Goal: Task Accomplishment & Management: Use online tool/utility

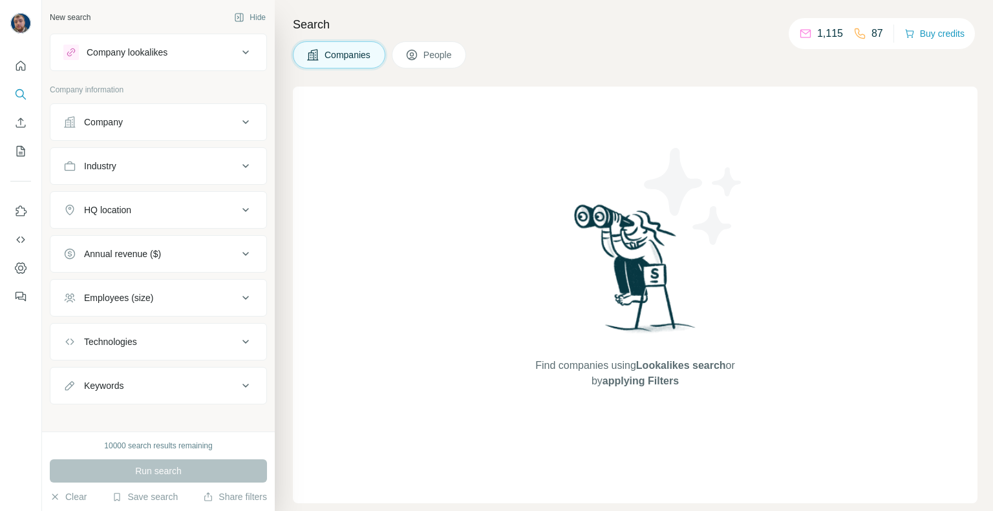
click at [167, 58] on div "Company lookalikes" at bounding box center [127, 52] width 81 height 13
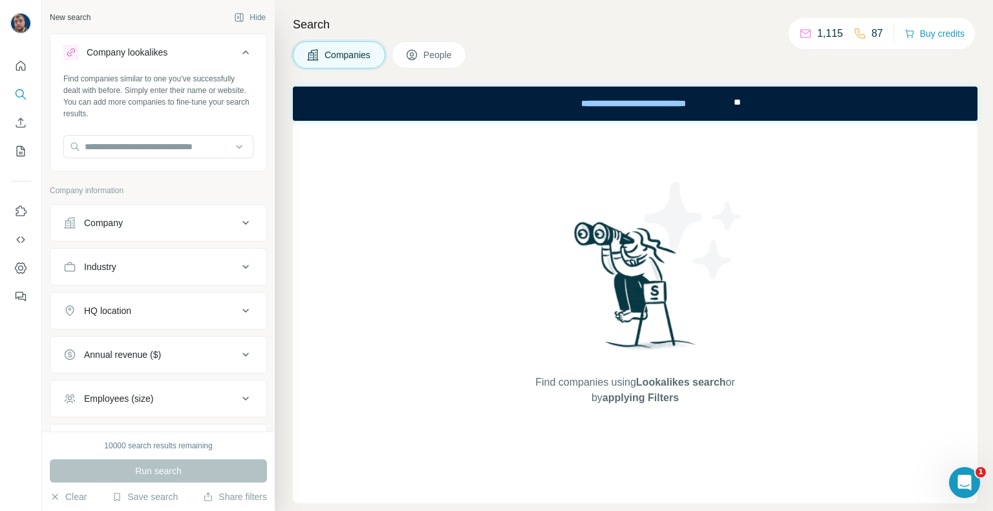
click at [217, 57] on div "Company lookalikes" at bounding box center [150, 53] width 175 height 16
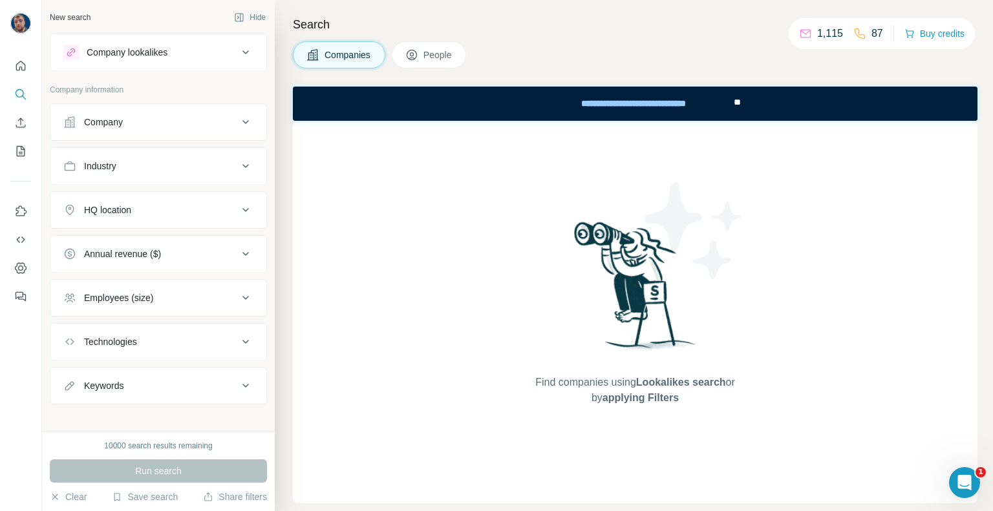
click at [208, 59] on div "Company lookalikes" at bounding box center [150, 53] width 175 height 16
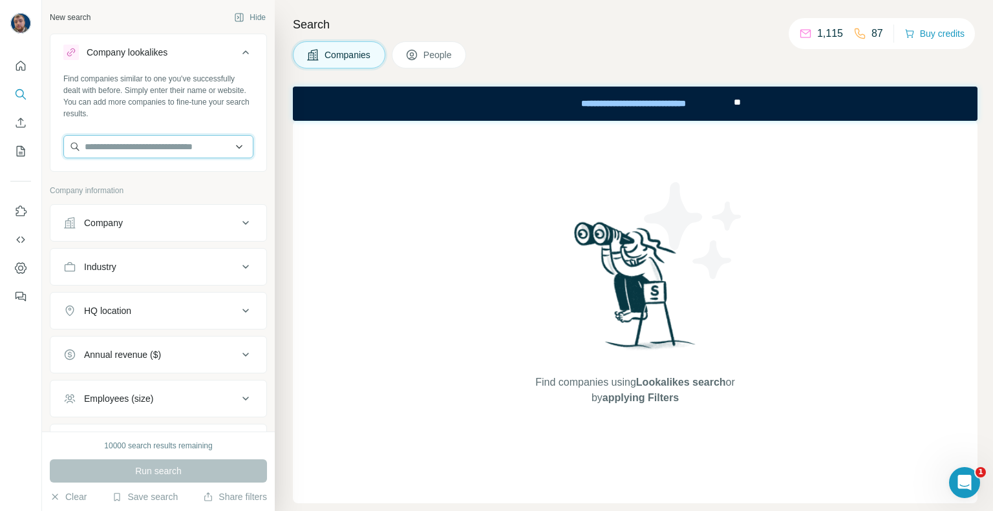
click at [181, 152] on input "text" at bounding box center [158, 146] width 190 height 23
click at [227, 145] on input "text" at bounding box center [158, 146] width 190 height 23
click at [226, 47] on div "Company lookalikes" at bounding box center [150, 53] width 175 height 16
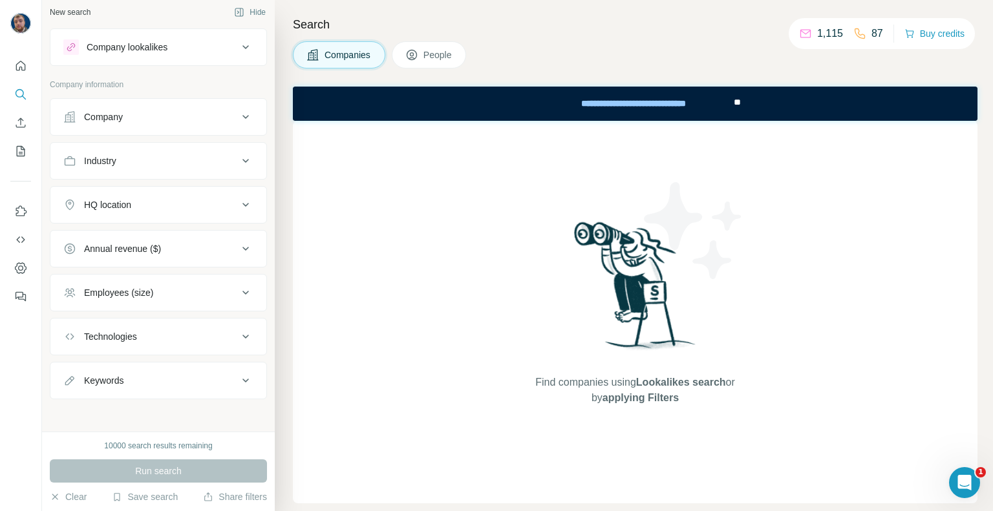
scroll to position [6, 0]
click at [181, 121] on div "Company" at bounding box center [150, 115] width 175 height 13
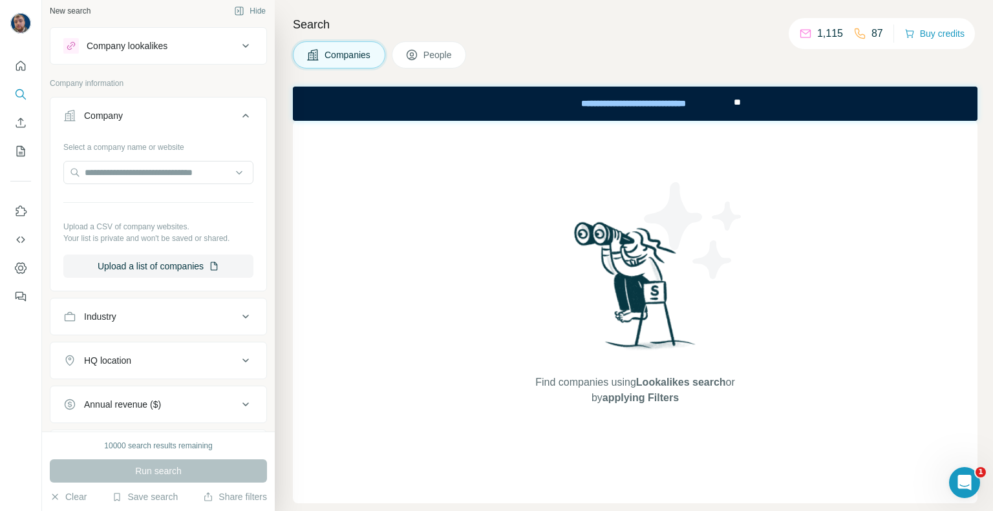
click at [181, 121] on div "Company" at bounding box center [150, 115] width 175 height 13
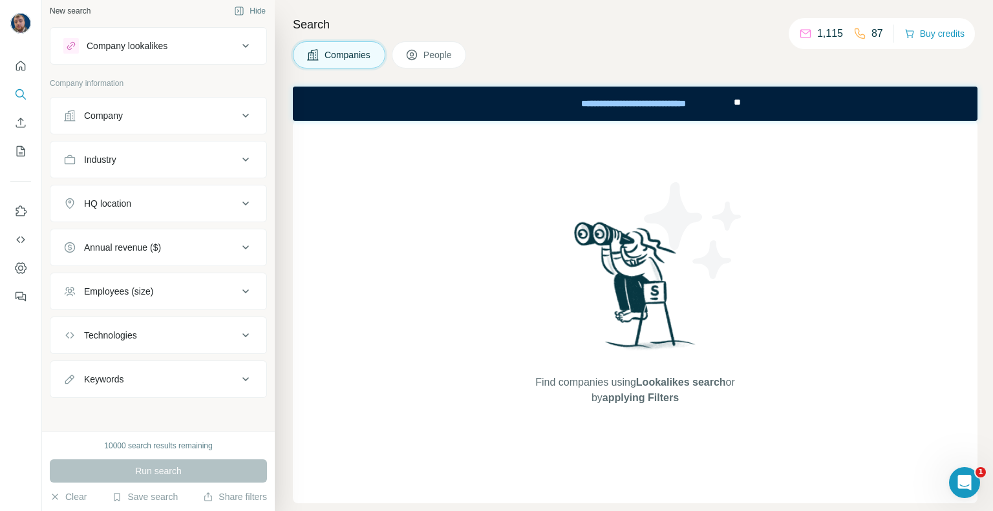
click at [178, 159] on div "Industry" at bounding box center [150, 159] width 175 height 13
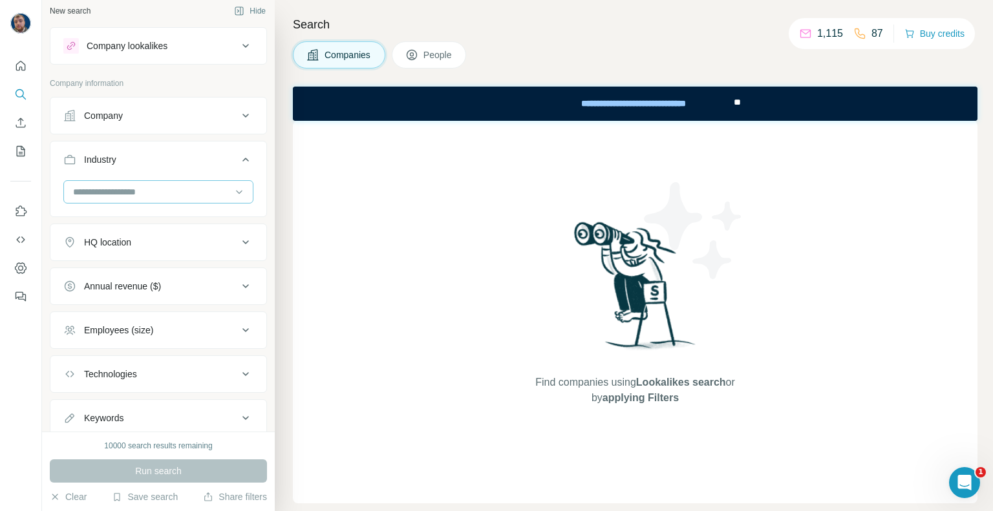
click at [164, 191] on input at bounding box center [152, 192] width 160 height 14
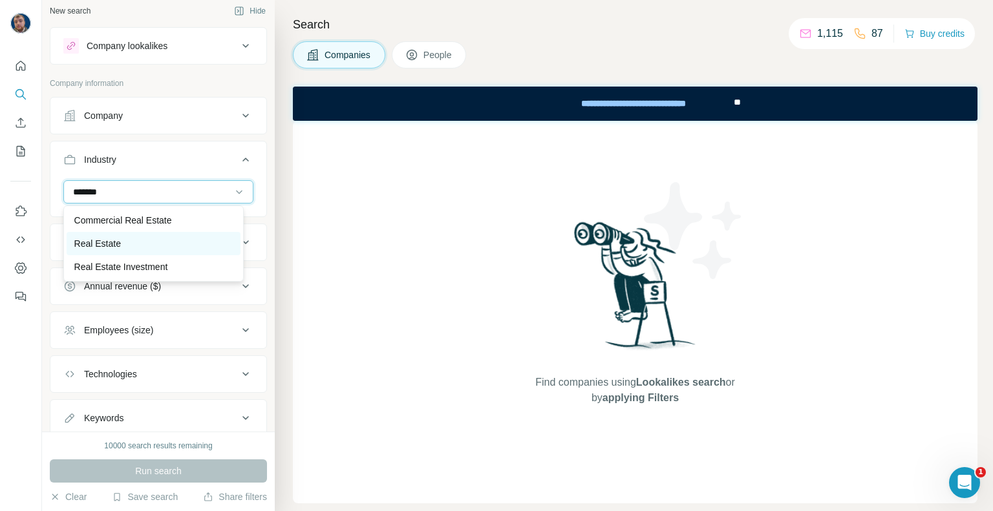
type input "*******"
click at [149, 242] on div "Real Estate" at bounding box center [153, 243] width 158 height 13
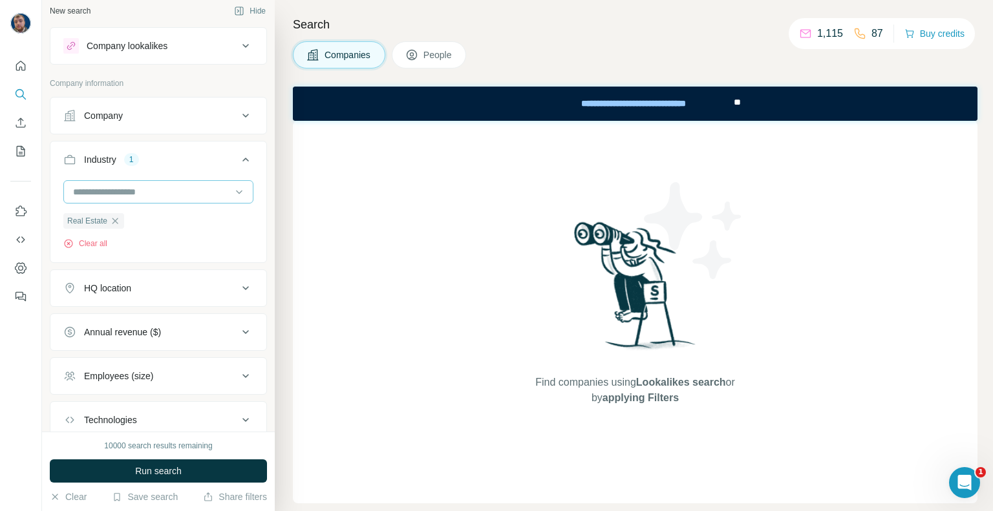
click at [151, 193] on input at bounding box center [152, 192] width 160 height 14
click at [123, 186] on input at bounding box center [152, 192] width 160 height 14
click at [131, 196] on input at bounding box center [152, 192] width 160 height 14
click at [152, 189] on input at bounding box center [152, 192] width 160 height 14
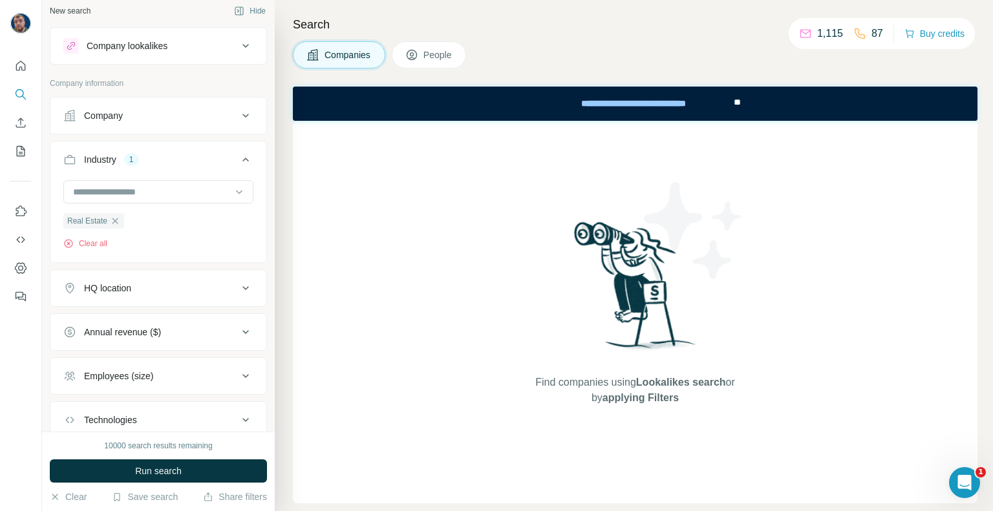
click at [419, 47] on button "People" at bounding box center [429, 54] width 75 height 27
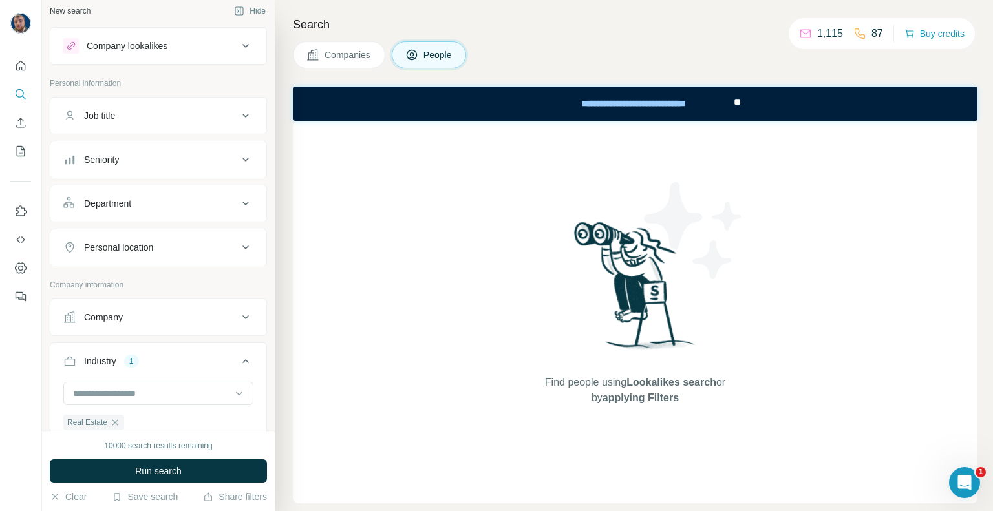
click at [153, 109] on div "Job title" at bounding box center [150, 115] width 175 height 13
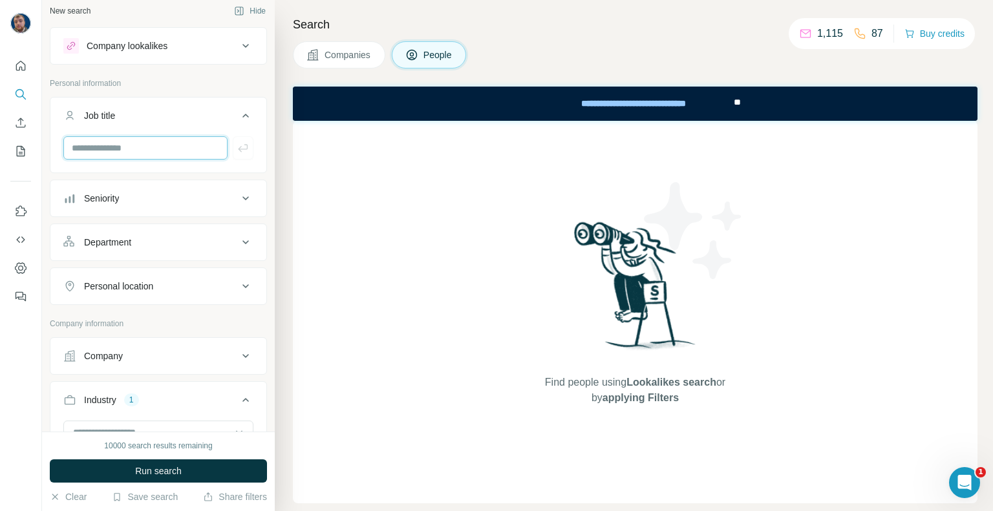
click at [145, 147] on input "text" at bounding box center [145, 147] width 164 height 23
type input "**********"
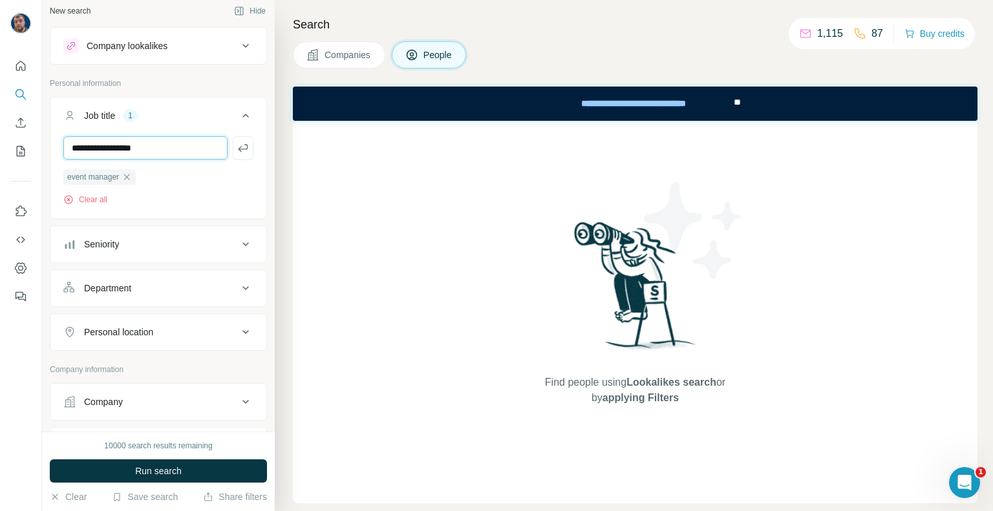
type input "**********"
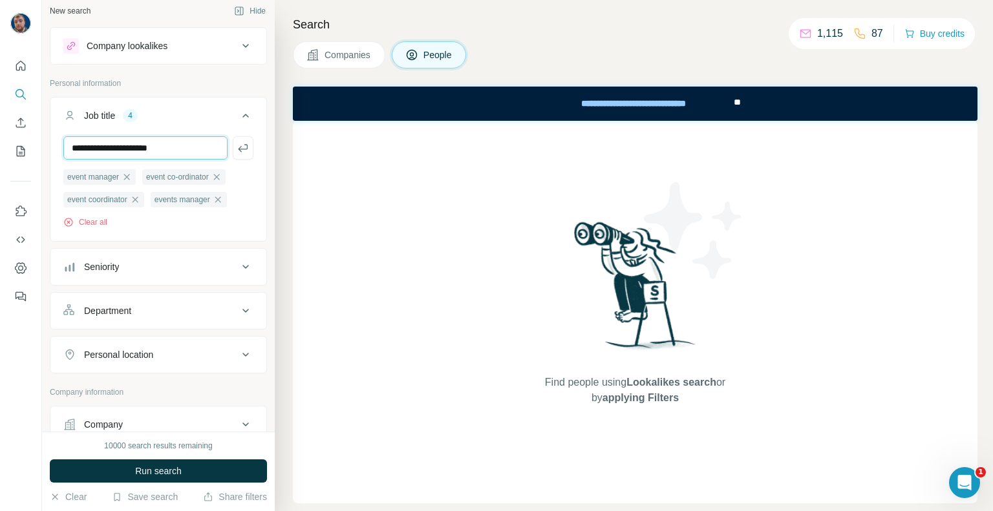
type input "**********"
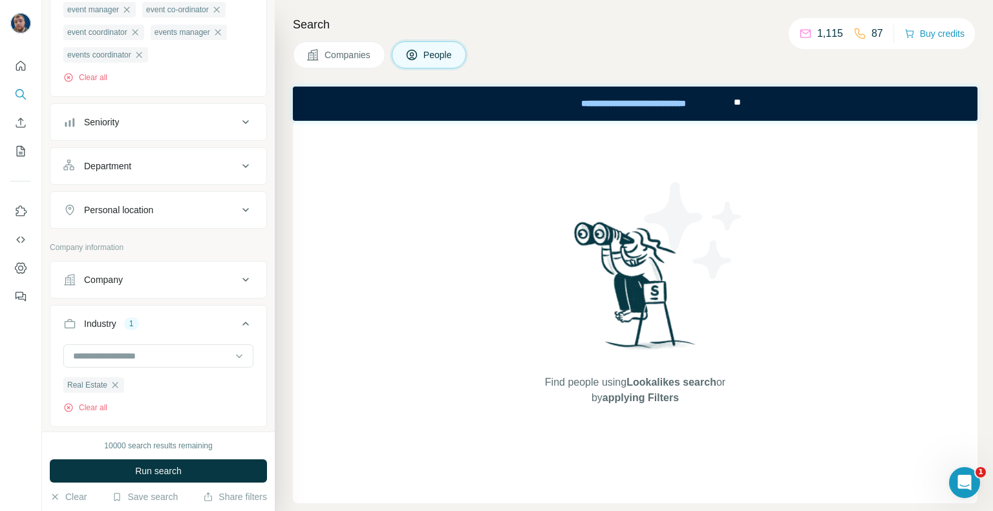
scroll to position [317, 0]
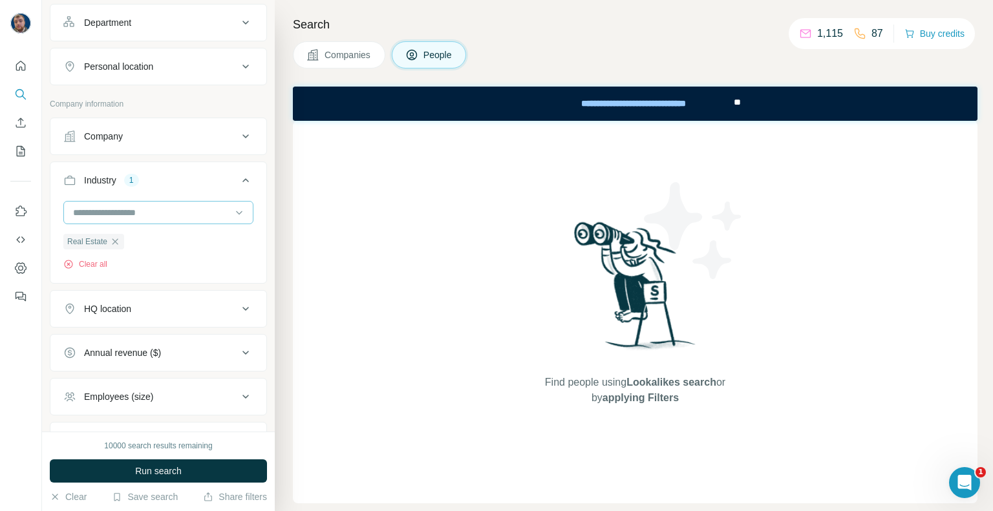
click at [147, 209] on input at bounding box center [152, 213] width 160 height 14
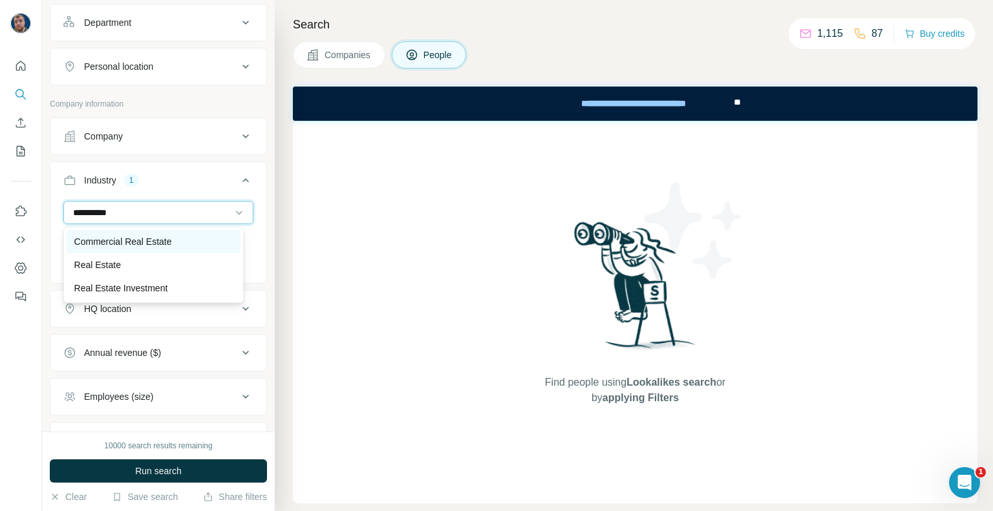
type input "**********"
click at [141, 243] on p "Commercial Real Estate" at bounding box center [123, 241] width 98 height 13
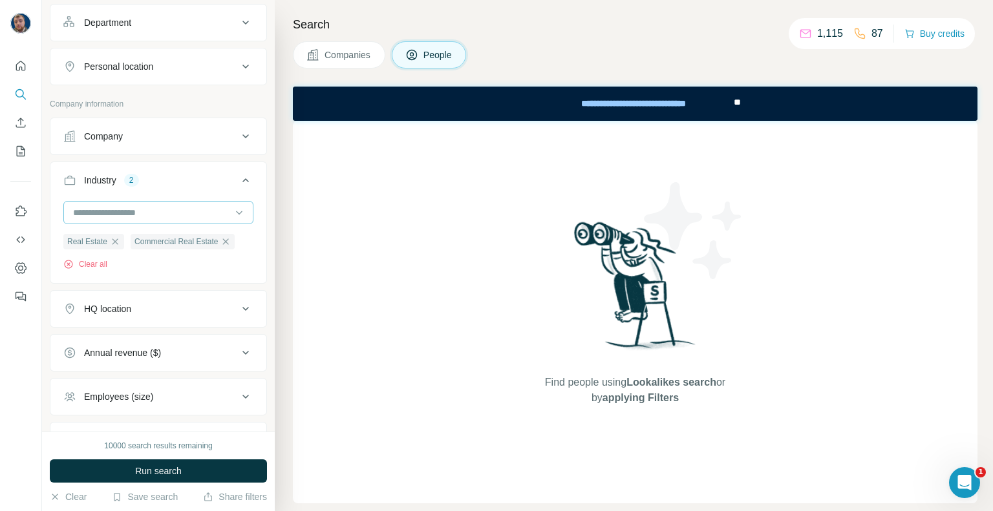
click at [137, 210] on input at bounding box center [152, 213] width 160 height 14
click at [134, 213] on input at bounding box center [152, 213] width 160 height 14
click at [202, 217] on input at bounding box center [152, 213] width 160 height 14
click at [142, 210] on input at bounding box center [152, 213] width 160 height 14
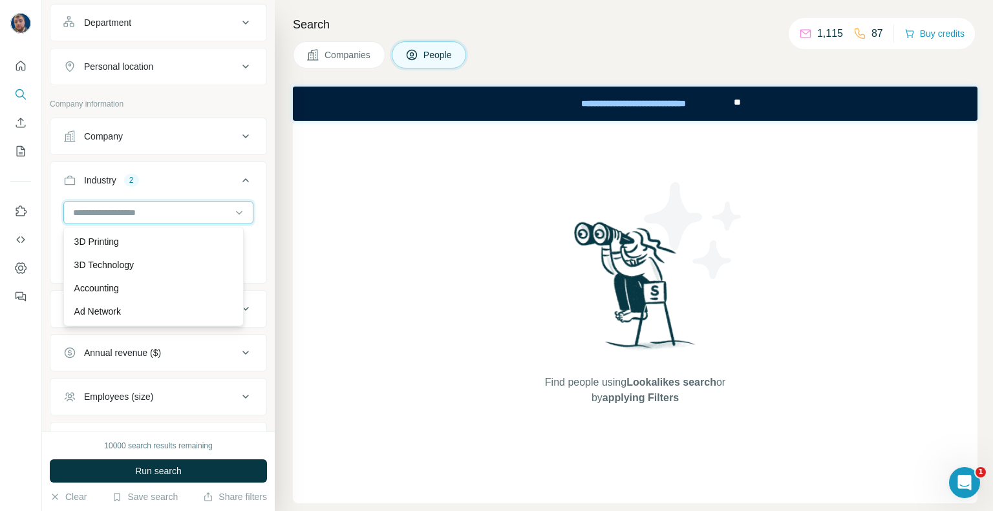
click at [131, 210] on input at bounding box center [152, 213] width 160 height 14
click at [118, 213] on input at bounding box center [152, 213] width 160 height 14
click at [97, 208] on input at bounding box center [152, 213] width 160 height 14
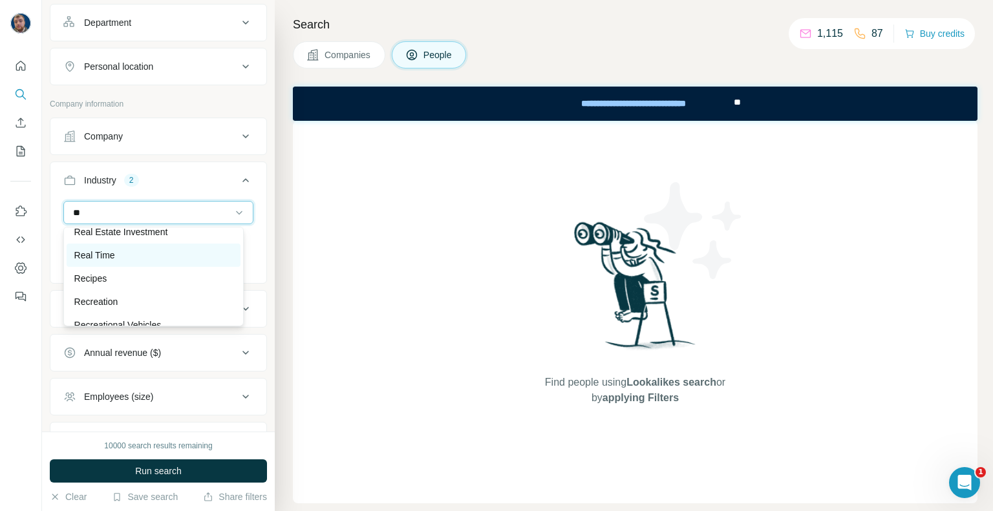
scroll to position [1422, 0]
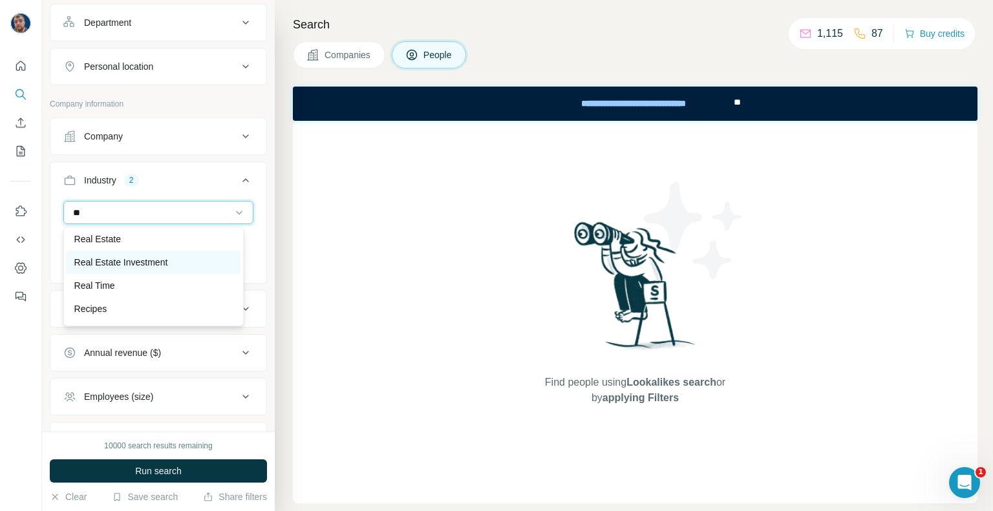
type input "**"
click at [147, 269] on p "Real Estate Investment" at bounding box center [121, 262] width 94 height 13
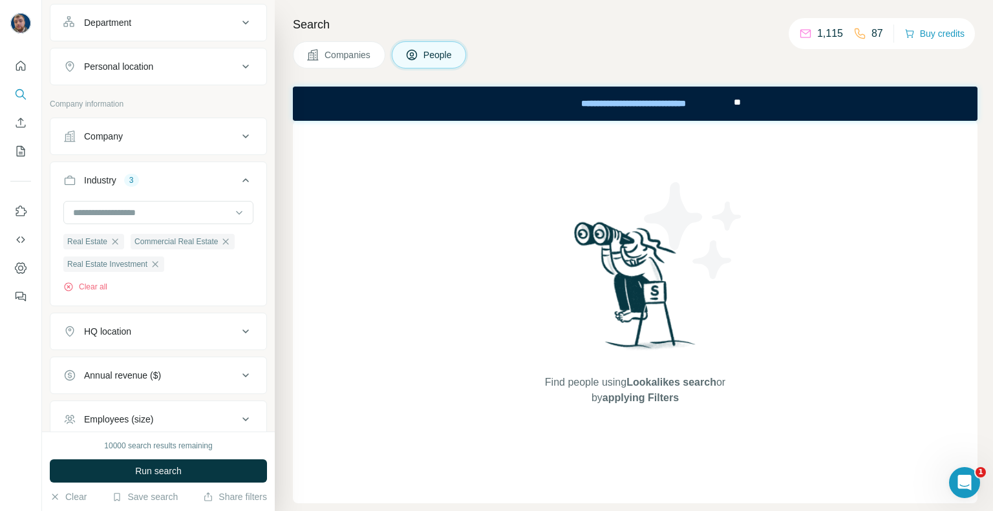
click at [217, 284] on div "Clear all" at bounding box center [158, 287] width 190 height 12
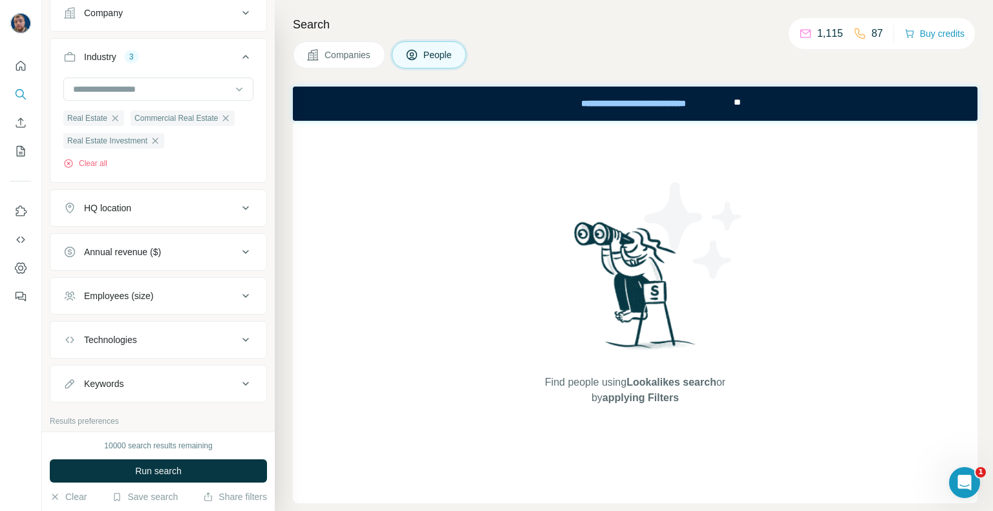
scroll to position [447, 0]
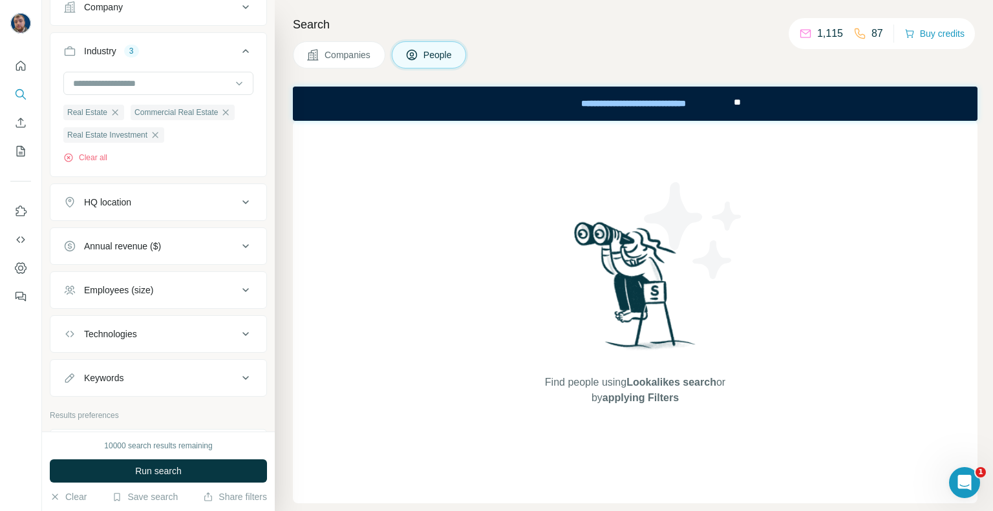
click at [198, 201] on div "HQ location" at bounding box center [150, 202] width 175 height 13
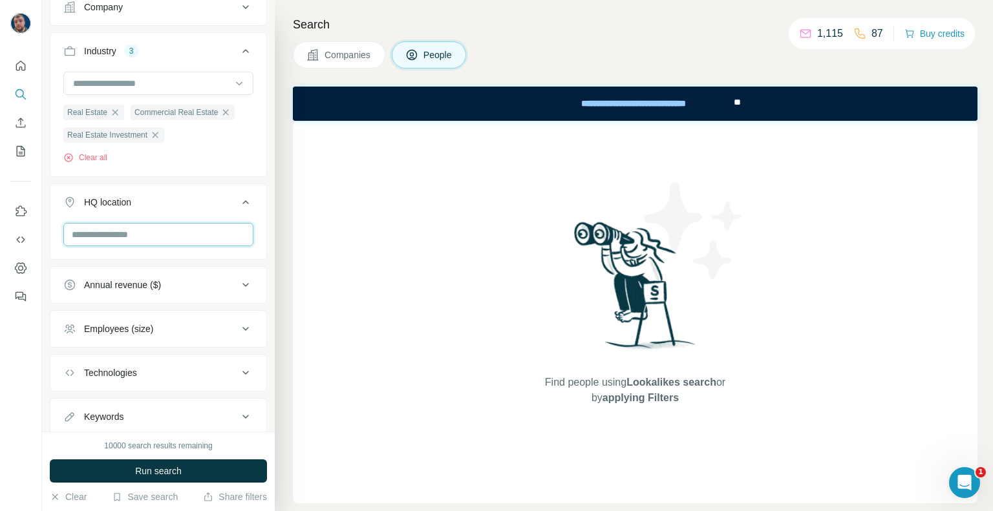
click at [153, 224] on input "text" at bounding box center [158, 234] width 190 height 23
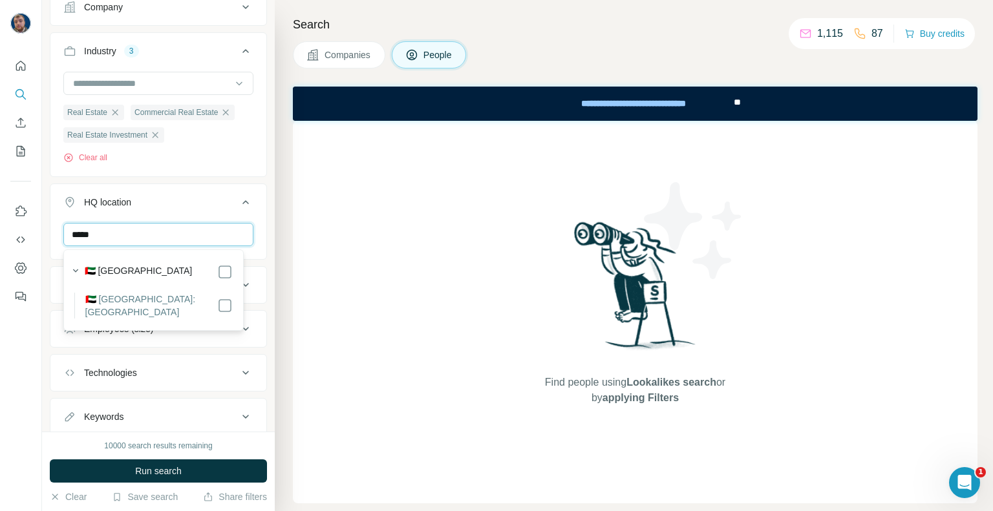
type input "*****"
click at [183, 276] on label "🇦🇪 [GEOGRAPHIC_DATA]" at bounding box center [139, 272] width 108 height 16
click at [198, 209] on div "HQ location 1" at bounding box center [150, 202] width 175 height 13
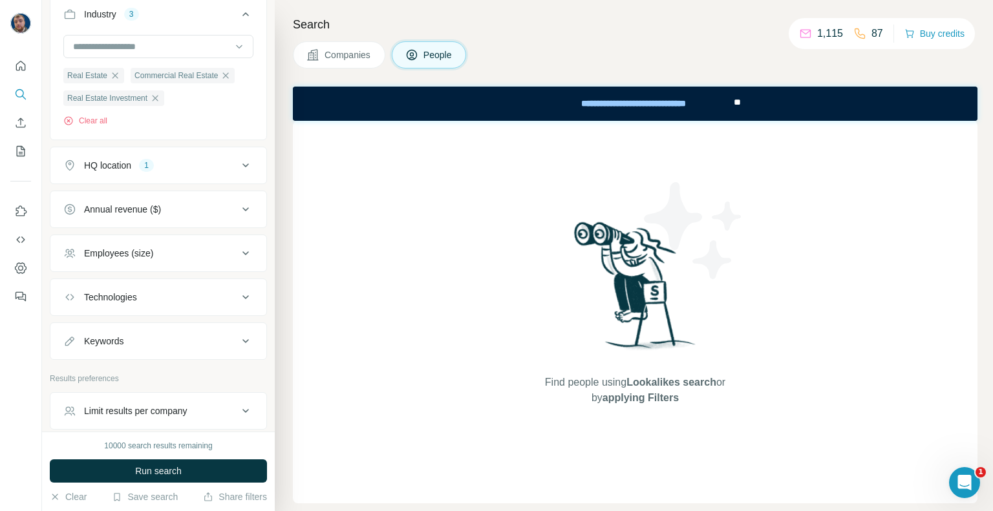
scroll to position [540, 0]
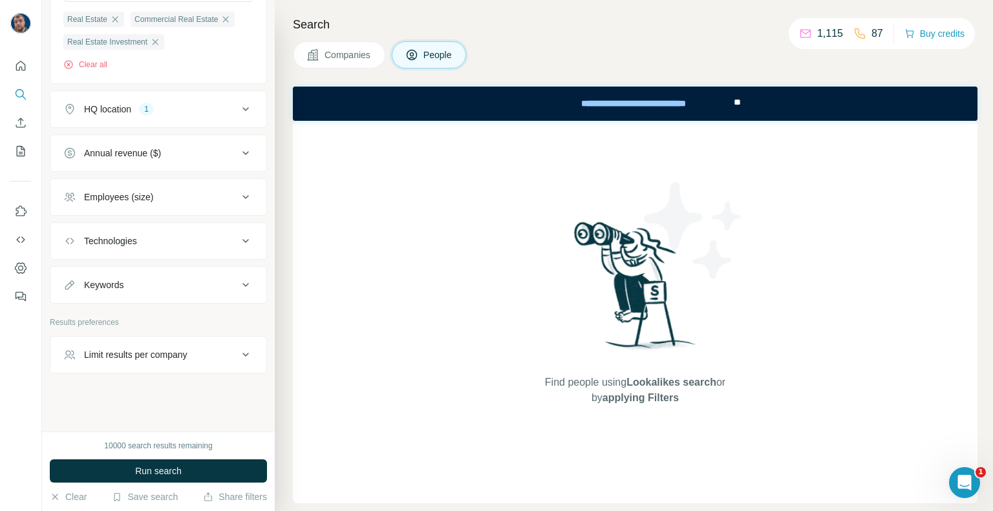
click at [158, 365] on button "Limit results per company" at bounding box center [158, 354] width 216 height 31
click at [155, 355] on div "Limit results per company" at bounding box center [135, 354] width 103 height 13
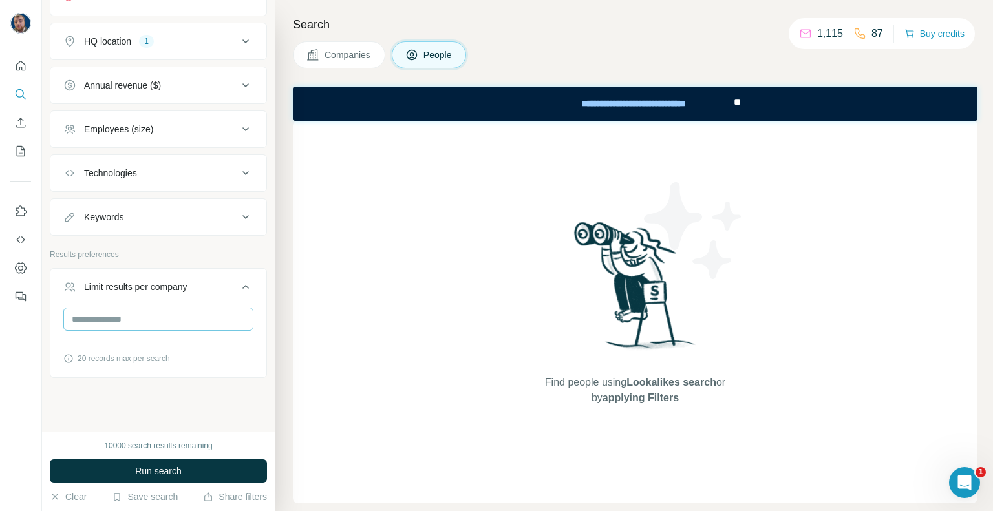
scroll to position [612, 0]
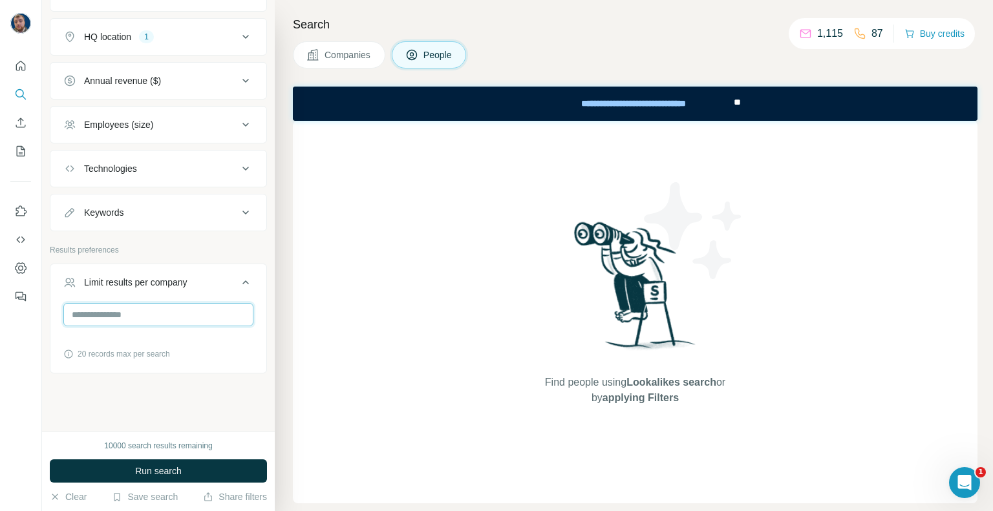
click at [144, 311] on input "number" at bounding box center [158, 314] width 190 height 23
type input "*"
click at [209, 345] on div "* 20 records max per search" at bounding box center [158, 331] width 190 height 57
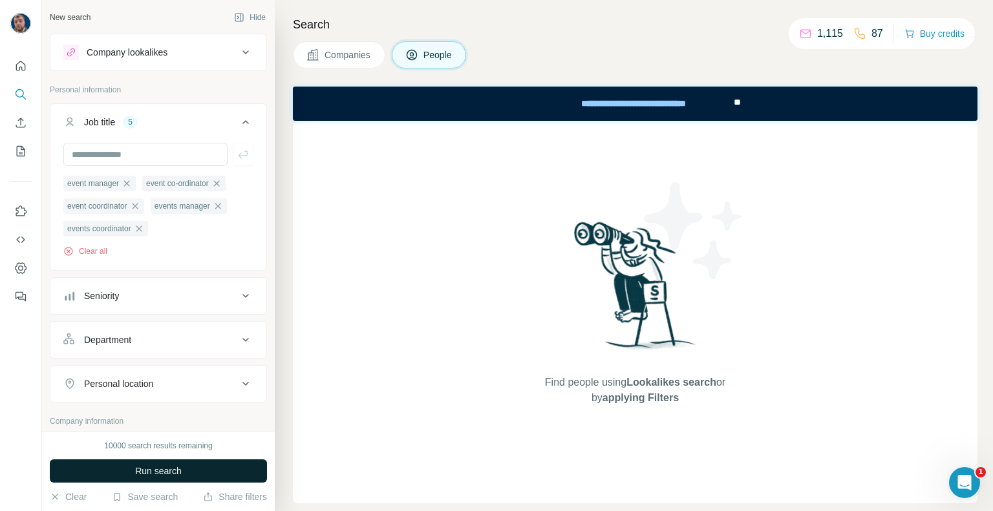
click at [140, 463] on button "Run search" at bounding box center [158, 471] width 217 height 23
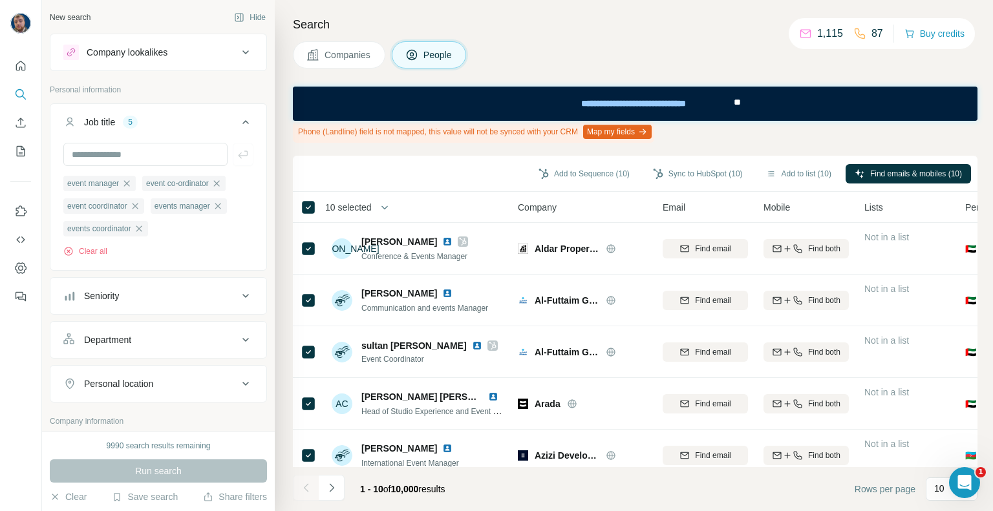
click at [639, 131] on button "Map my fields" at bounding box center [617, 132] width 69 height 14
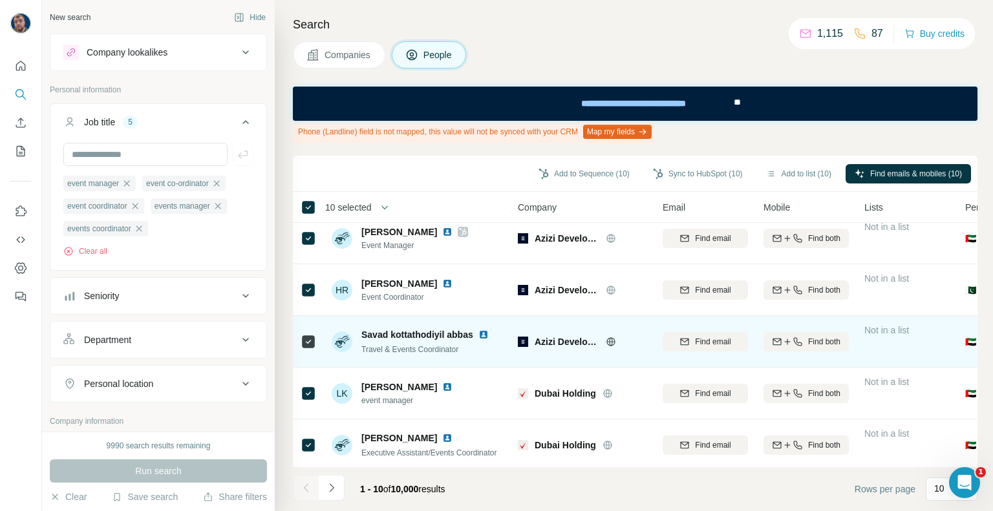
scroll to position [279, 0]
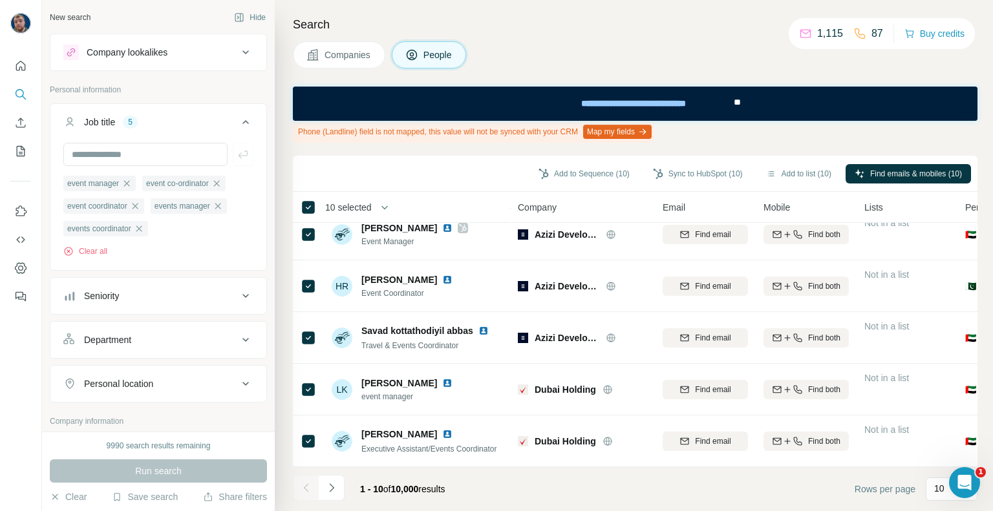
click at [714, 138] on div "Phone (Landline) field is not mapped, this value will not be synced with your C…" at bounding box center [635, 132] width 685 height 22
click at [793, 173] on button "Add to list (10)" at bounding box center [798, 173] width 83 height 19
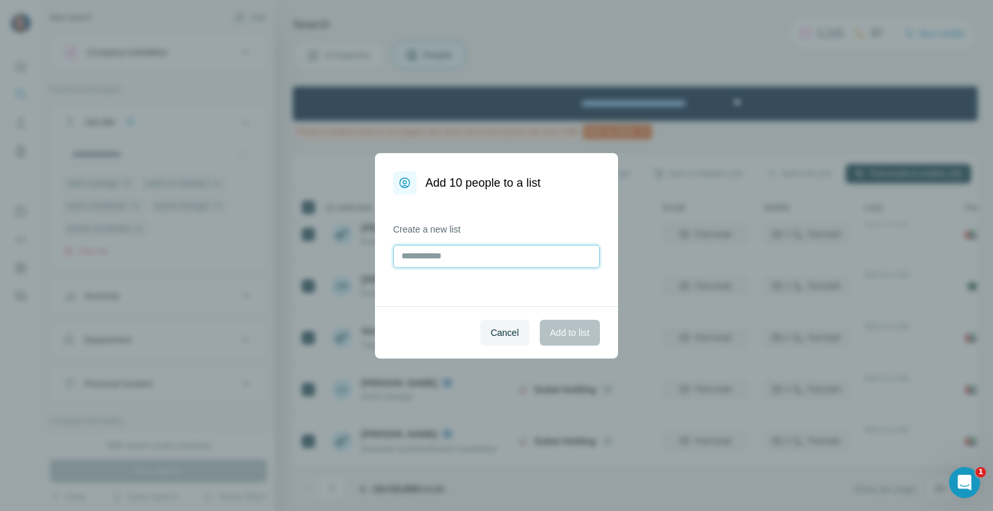
click at [487, 266] on input "text" at bounding box center [496, 256] width 207 height 23
type input "**********"
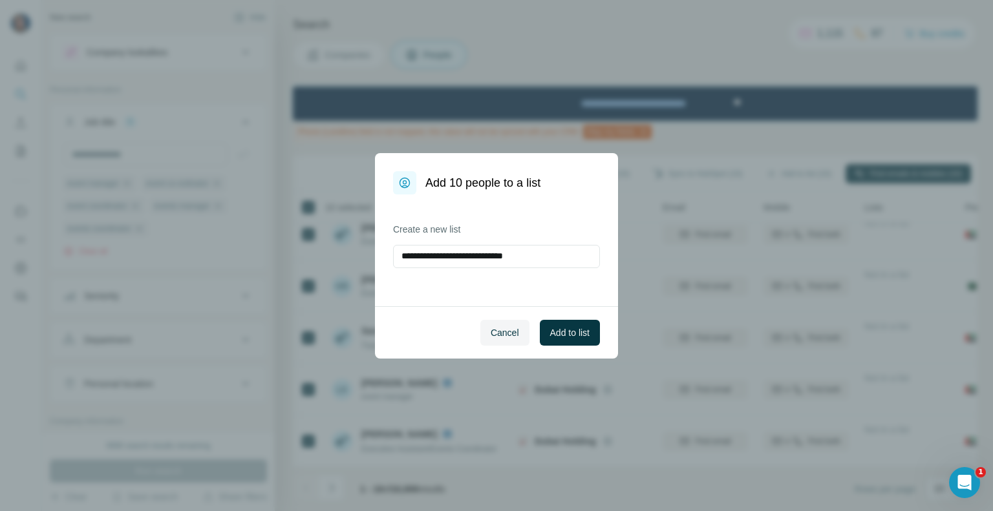
click at [603, 330] on div "Cancel Add to list" at bounding box center [496, 332] width 243 height 52
click at [590, 330] on button "Add to list" at bounding box center [570, 333] width 60 height 26
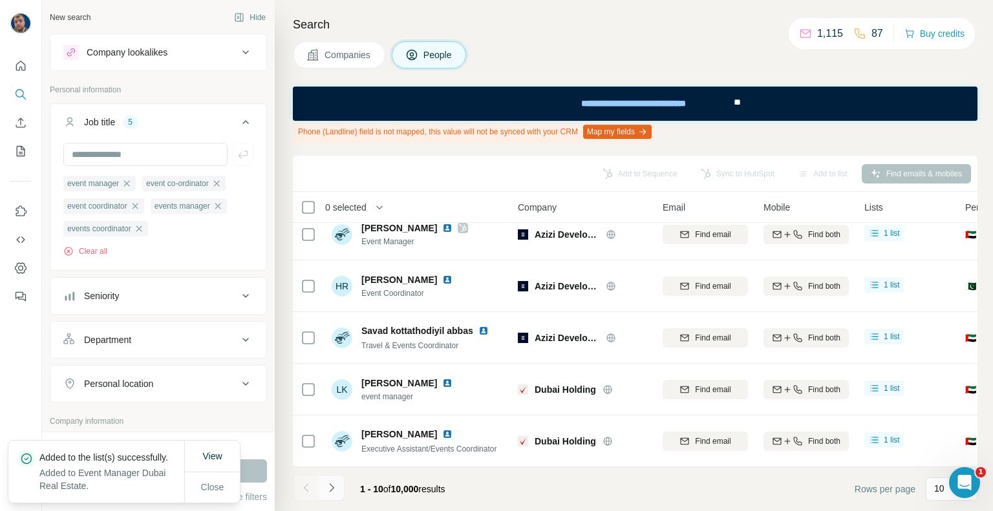
click at [332, 488] on icon "Navigate to next page" at bounding box center [331, 488] width 13 height 13
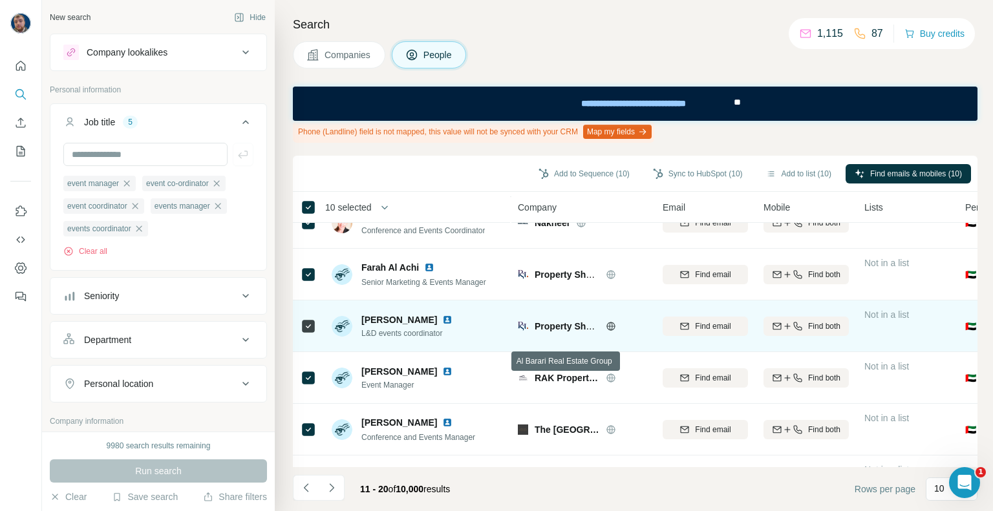
scroll to position [0, 0]
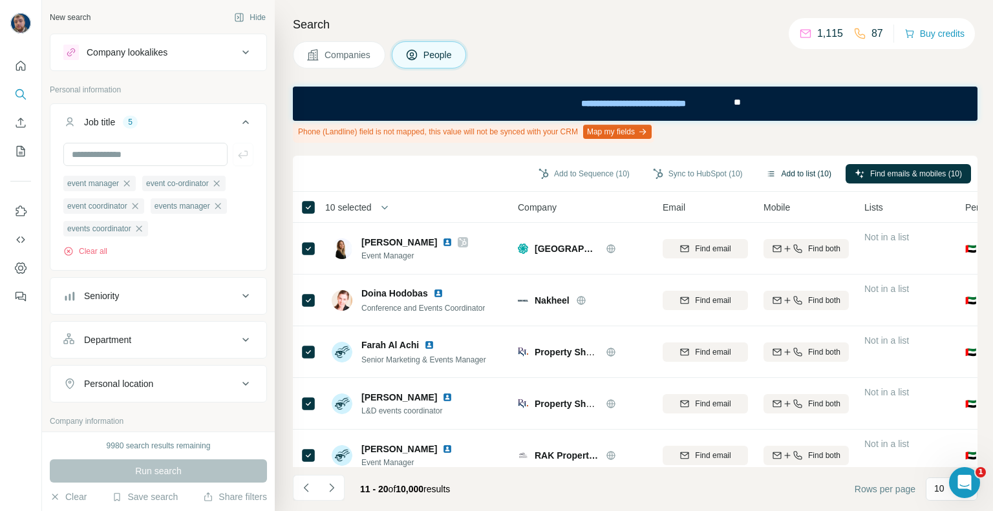
click at [789, 170] on button "Add to list (10)" at bounding box center [798, 173] width 83 height 19
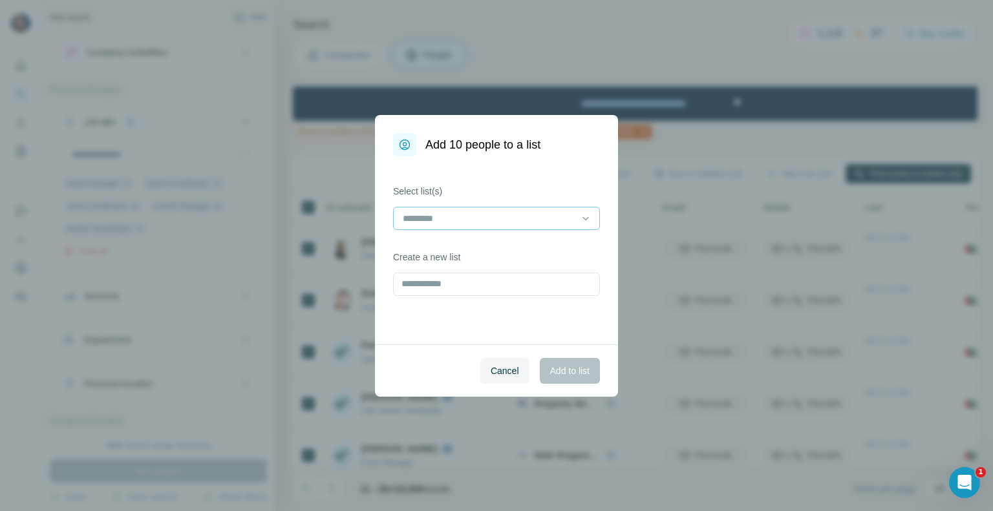
click at [497, 225] on div at bounding box center [488, 219] width 175 height 22
click at [505, 248] on p "Event Manager Dubai Real Estate" at bounding box center [472, 247] width 137 height 13
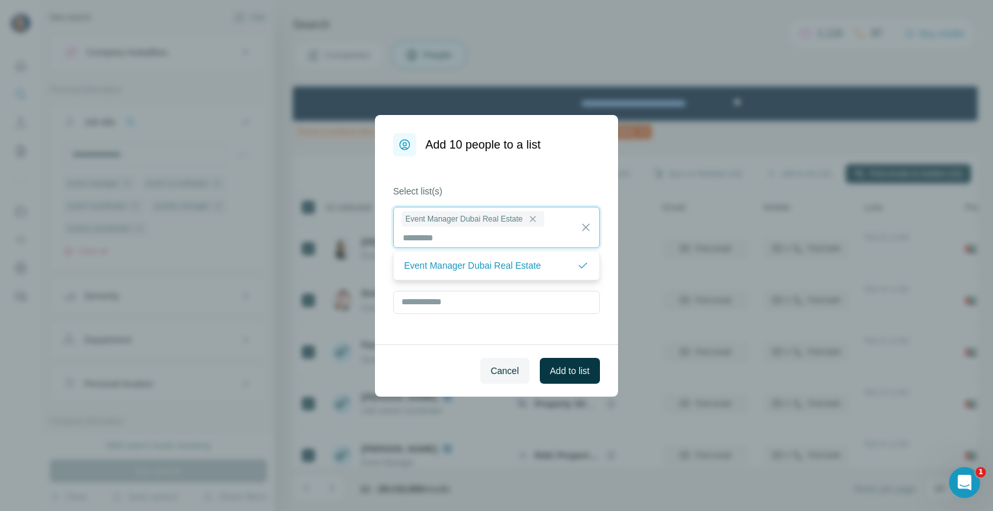
scroll to position [1, 0]
click at [480, 302] on input "text" at bounding box center [496, 302] width 207 height 23
click at [506, 327] on div "Select list(s) Event Manager Dubai Real Estate Create a new list" at bounding box center [496, 250] width 243 height 188
click at [566, 372] on span "Add to list" at bounding box center [569, 371] width 39 height 13
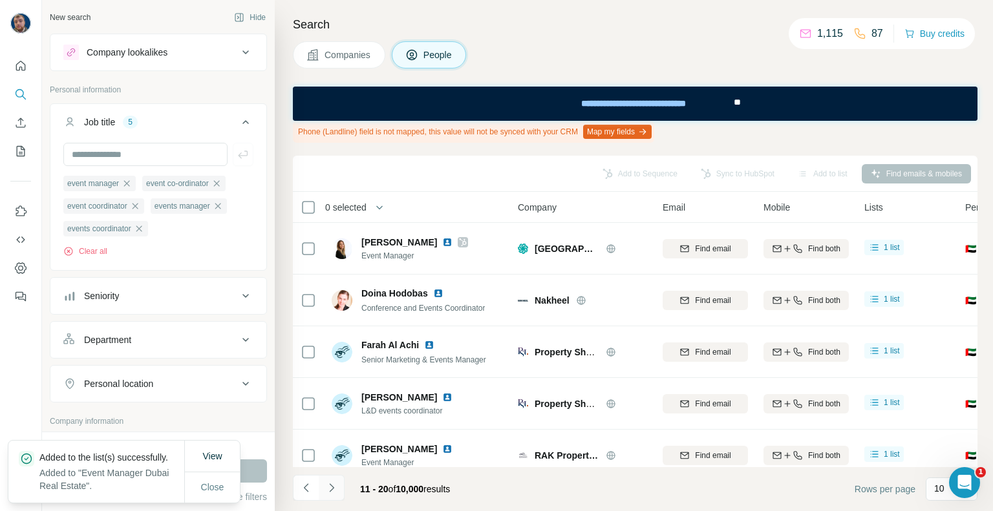
click at [332, 482] on icon "Navigate to next page" at bounding box center [331, 488] width 13 height 13
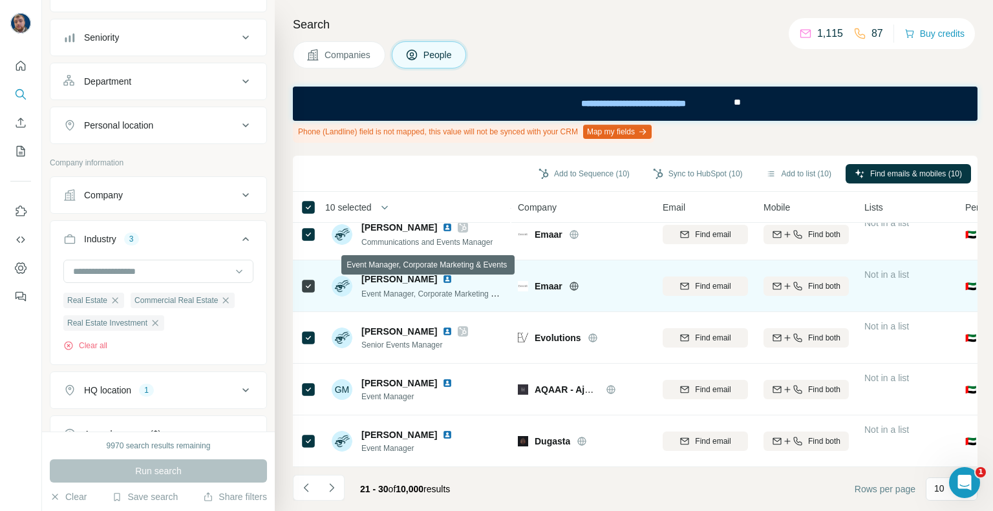
scroll to position [0, 0]
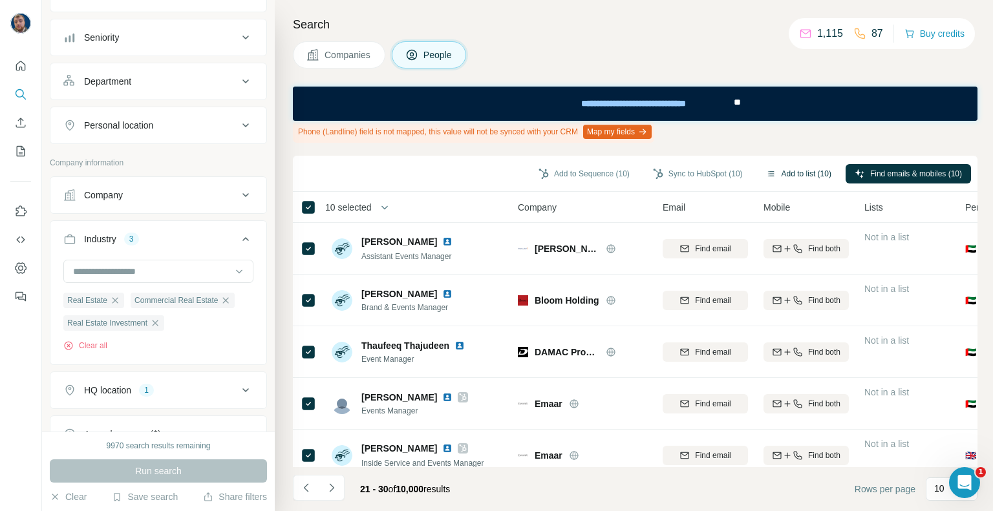
click at [773, 167] on button "Add to list (10)" at bounding box center [798, 173] width 83 height 19
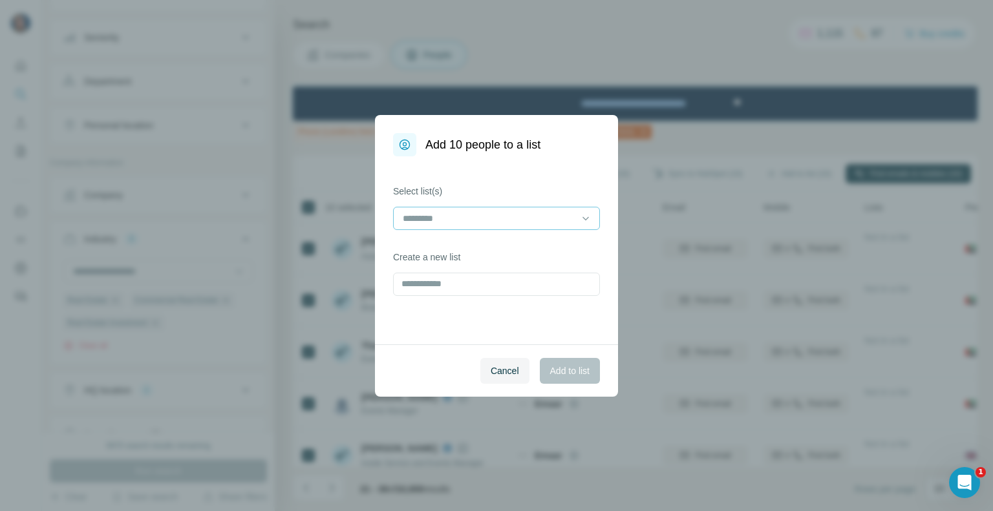
click at [472, 210] on div at bounding box center [488, 219] width 175 height 22
click at [471, 242] on p "Event Manager Dubai Real Estate" at bounding box center [472, 247] width 137 height 13
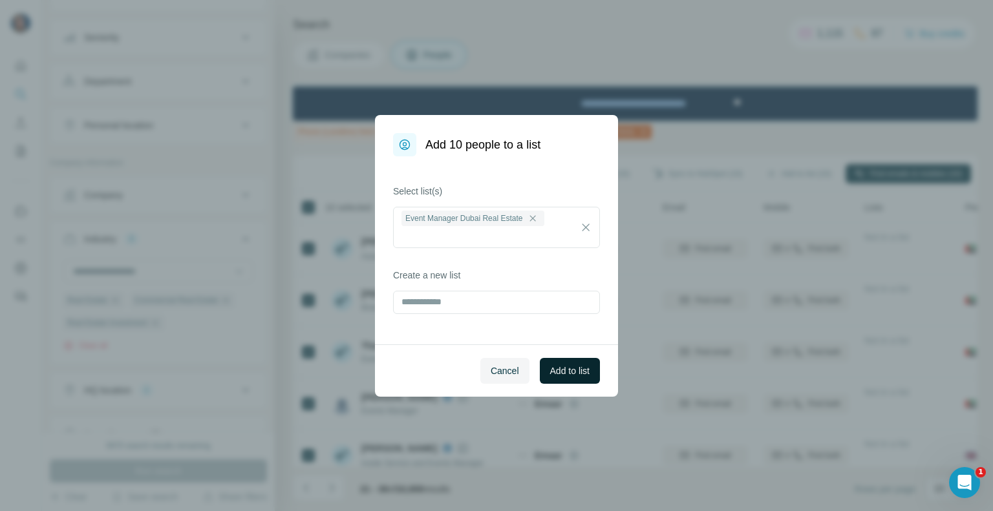
click at [573, 370] on span "Add to list" at bounding box center [569, 371] width 39 height 13
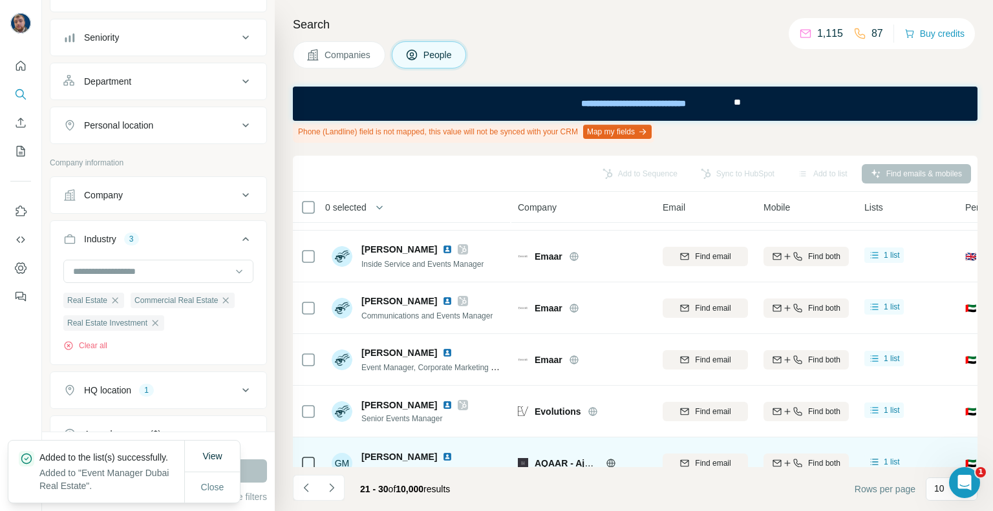
scroll to position [279, 0]
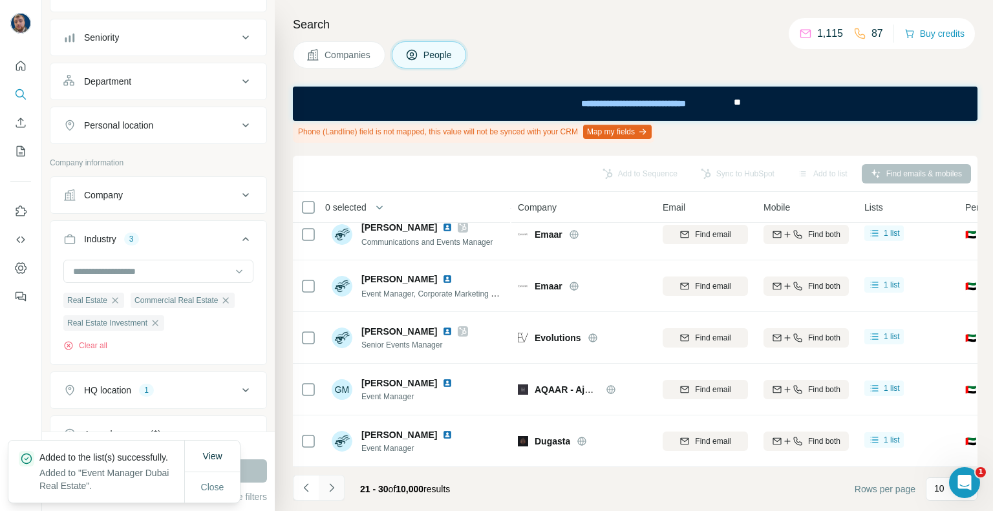
click at [326, 488] on icon "Navigate to next page" at bounding box center [331, 488] width 13 height 13
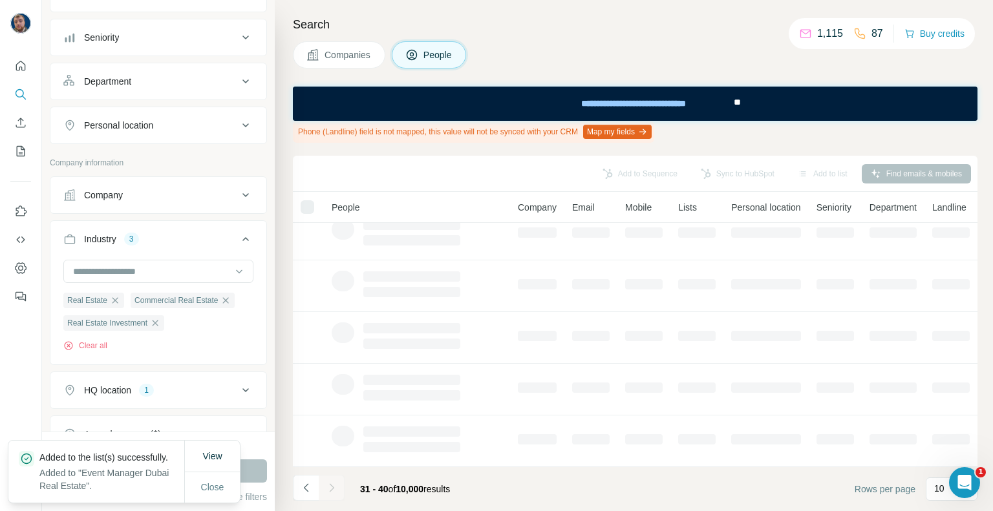
click at [642, 127] on button "Map my fields" at bounding box center [617, 132] width 69 height 14
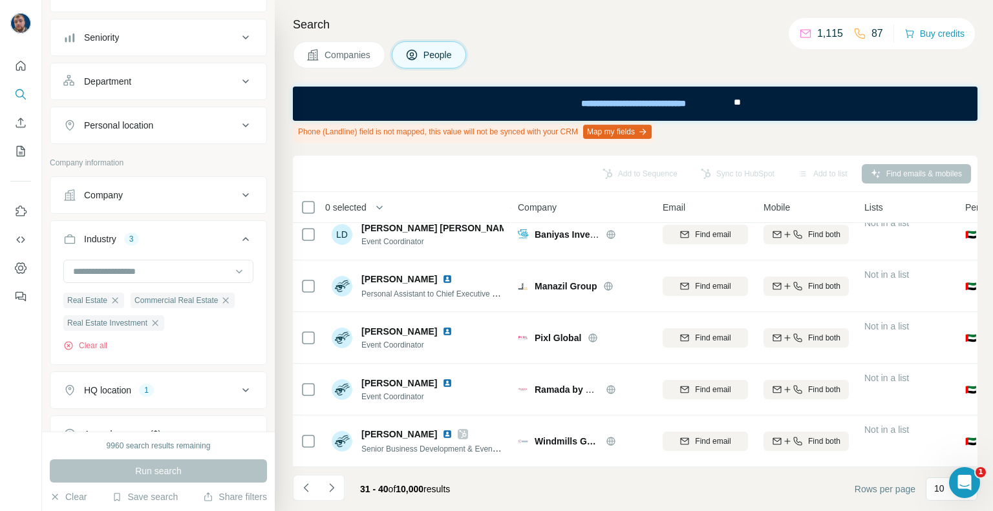
click at [401, 131] on div "Phone (Landline) field is not mapped, this value will not be synced with your C…" at bounding box center [473, 132] width 361 height 22
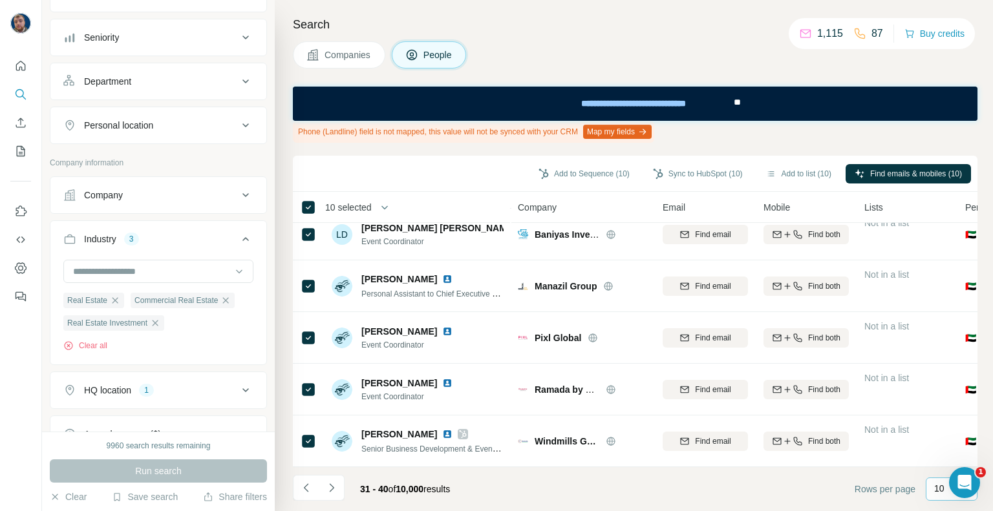
click at [937, 492] on p "10" at bounding box center [939, 488] width 10 height 13
click at [949, 376] on div "60" at bounding box center [951, 385] width 45 height 23
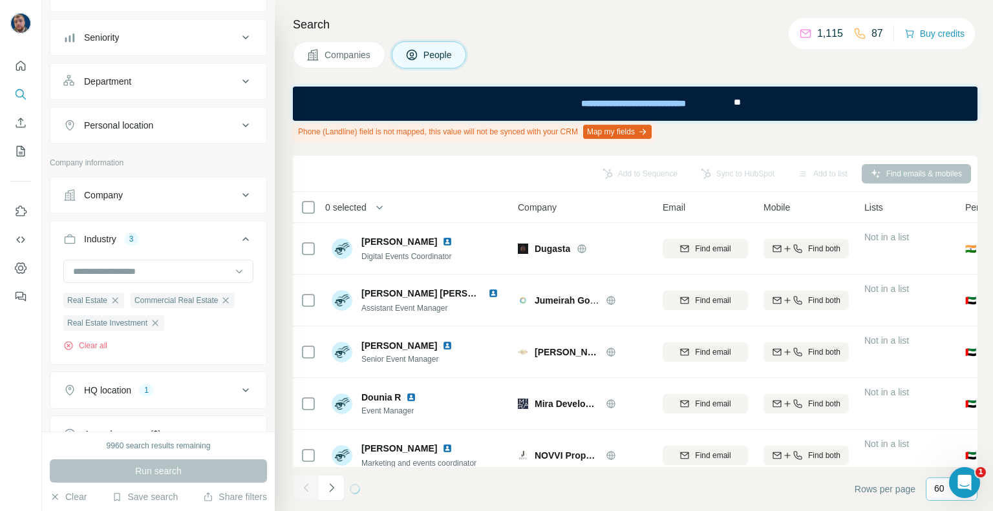
click at [856, 29] on icon at bounding box center [859, 33] width 13 height 13
click at [915, 33] on button "Buy credits" at bounding box center [934, 34] width 60 height 18
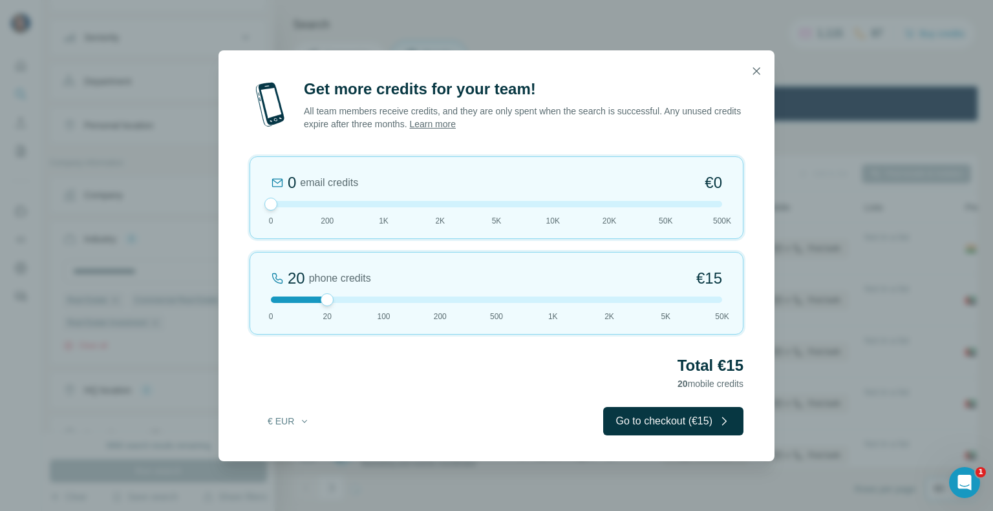
drag, startPoint x: 324, startPoint y: 202, endPoint x: 250, endPoint y: 200, distance: 74.4
click at [250, 200] on div "0 email credits €0 0 200 1K 2K 5K 10K 20K 50K 500K" at bounding box center [497, 197] width 494 height 83
drag, startPoint x: 329, startPoint y: 298, endPoint x: 323, endPoint y: 385, distance: 86.8
click at [323, 385] on div "Get more credits for your team! All team members receive credits, and they are …" at bounding box center [497, 270] width 556 height 383
click at [292, 422] on button "€ EUR" at bounding box center [289, 421] width 60 height 23
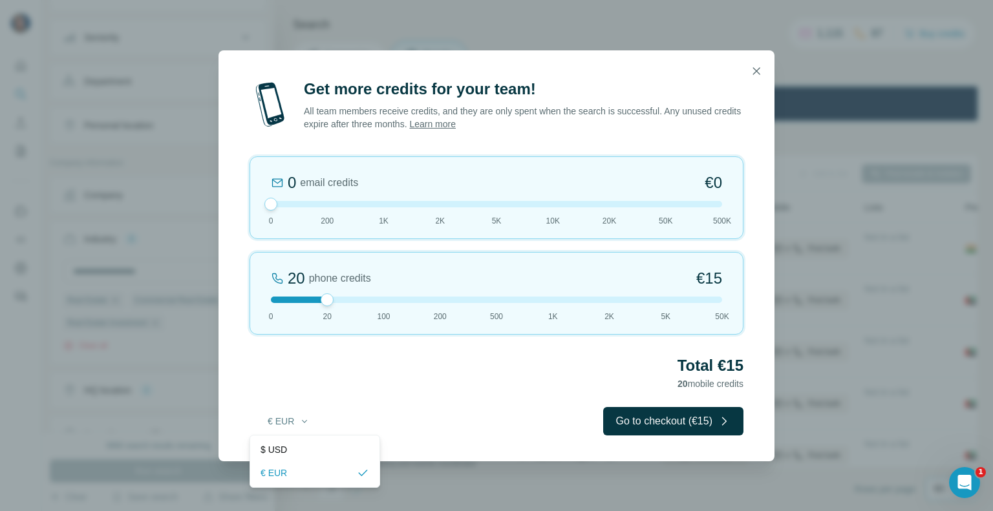
click at [404, 372] on h2 "Total €15" at bounding box center [497, 366] width 494 height 21
click at [759, 71] on icon "button" at bounding box center [756, 71] width 13 height 13
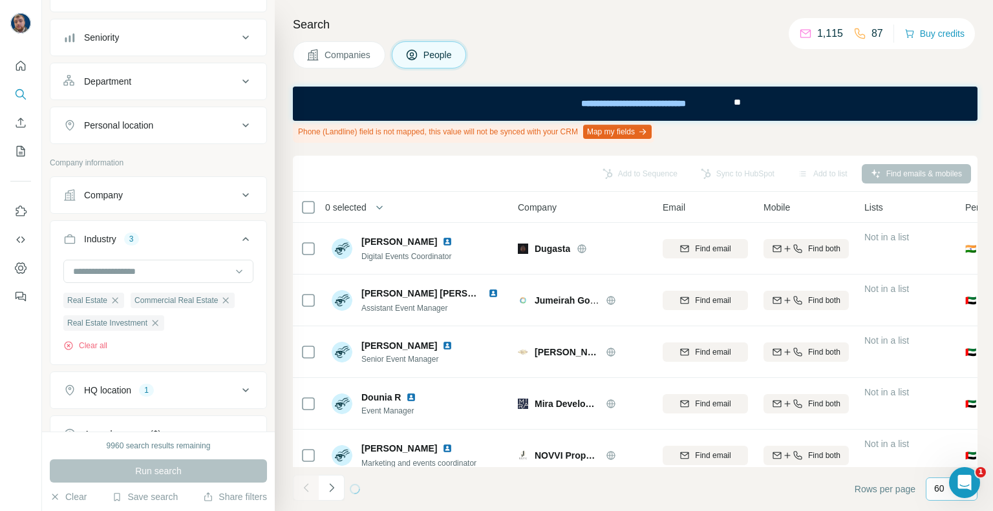
click at [837, 32] on p "1,115" at bounding box center [830, 34] width 26 height 16
click at [301, 211] on icon at bounding box center [309, 208] width 16 height 16
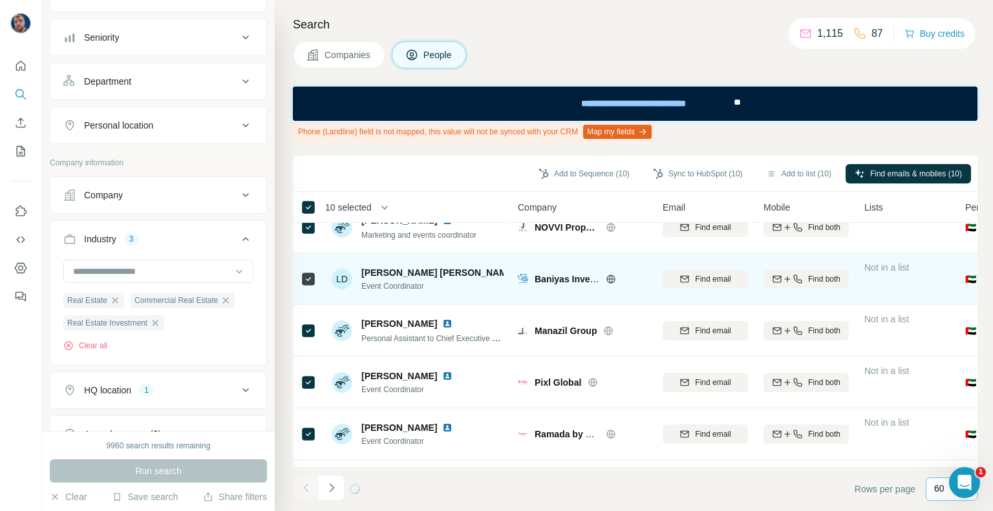
scroll to position [279, 0]
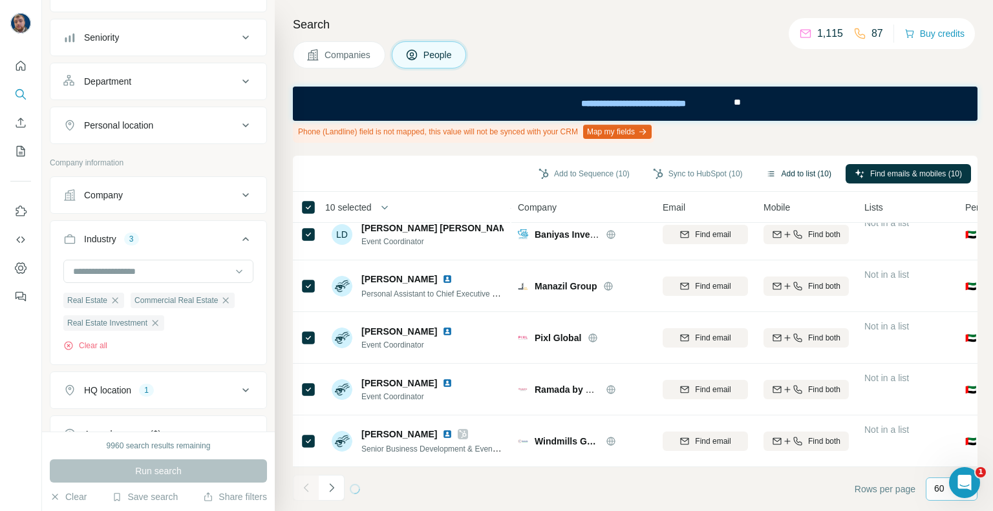
click at [778, 175] on button "Add to list (10)" at bounding box center [798, 173] width 83 height 19
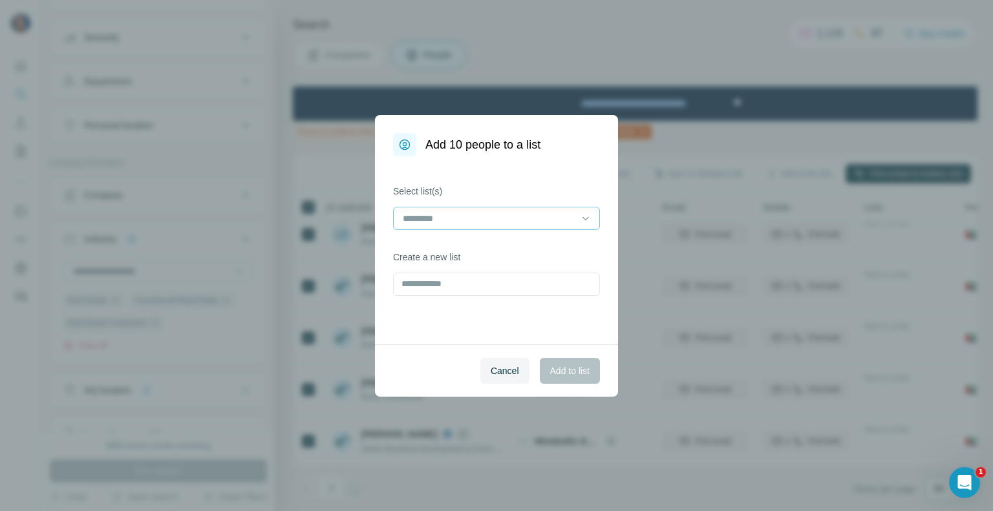
click at [442, 213] on input at bounding box center [488, 218] width 175 height 14
click at [473, 248] on p "Event Manager Dubai Real Estate" at bounding box center [472, 247] width 137 height 13
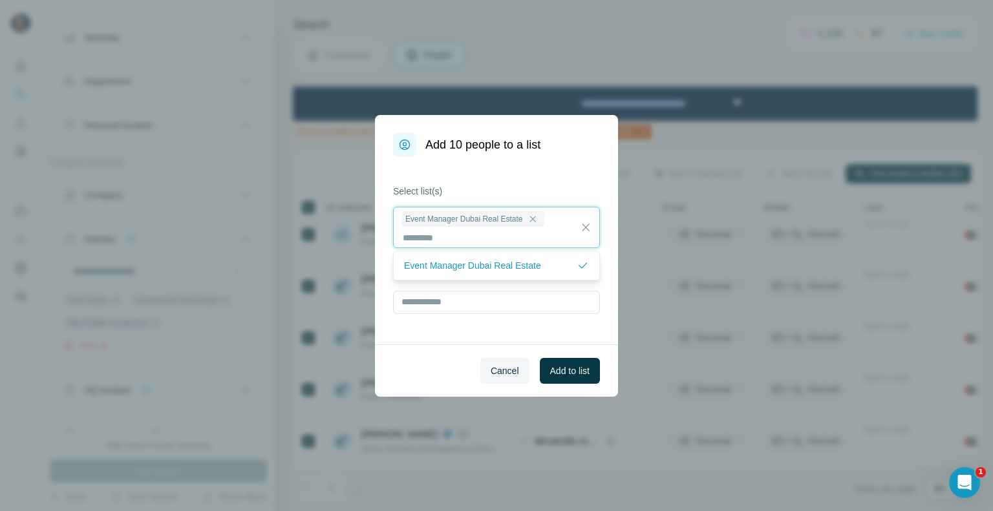
scroll to position [1, 0]
click at [569, 372] on span "Add to list" at bounding box center [569, 371] width 39 height 13
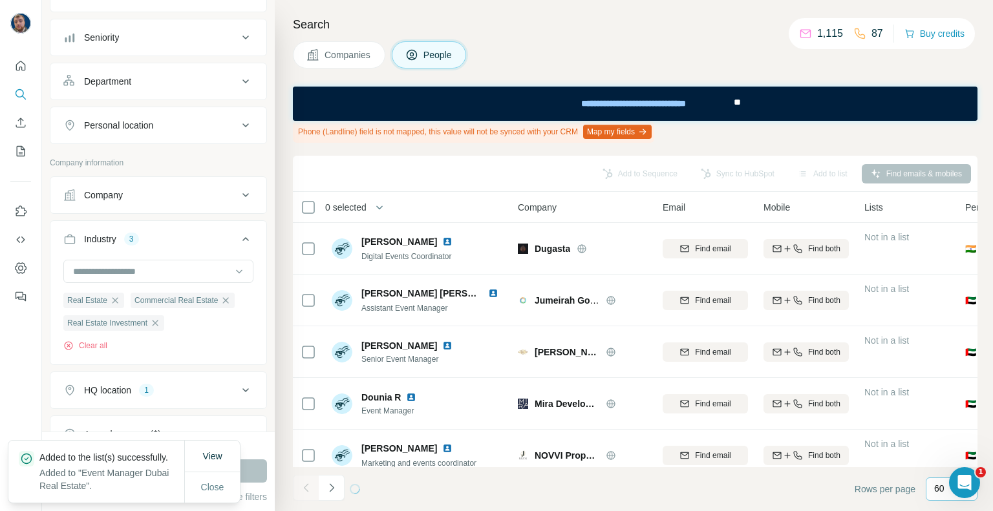
scroll to position [279, 0]
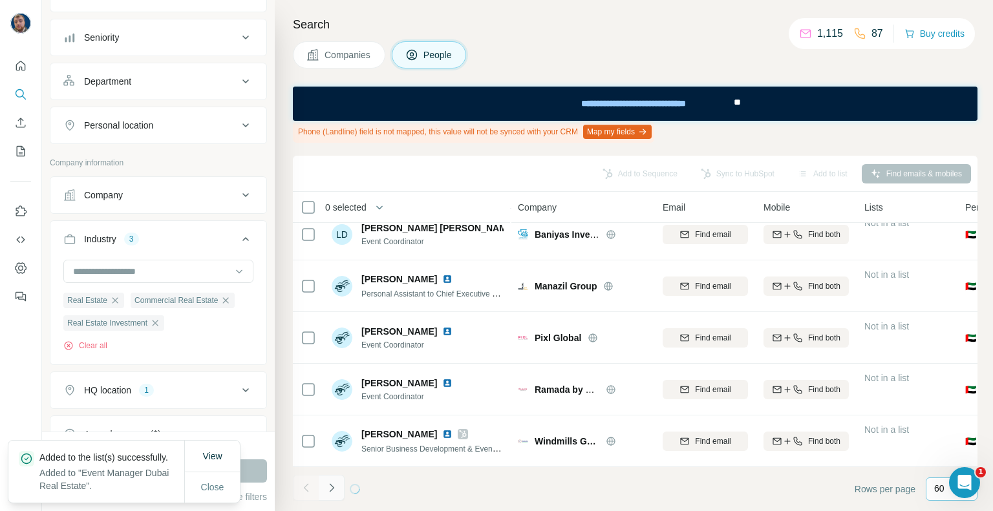
click at [336, 488] on icon "Navigate to next page" at bounding box center [331, 488] width 13 height 13
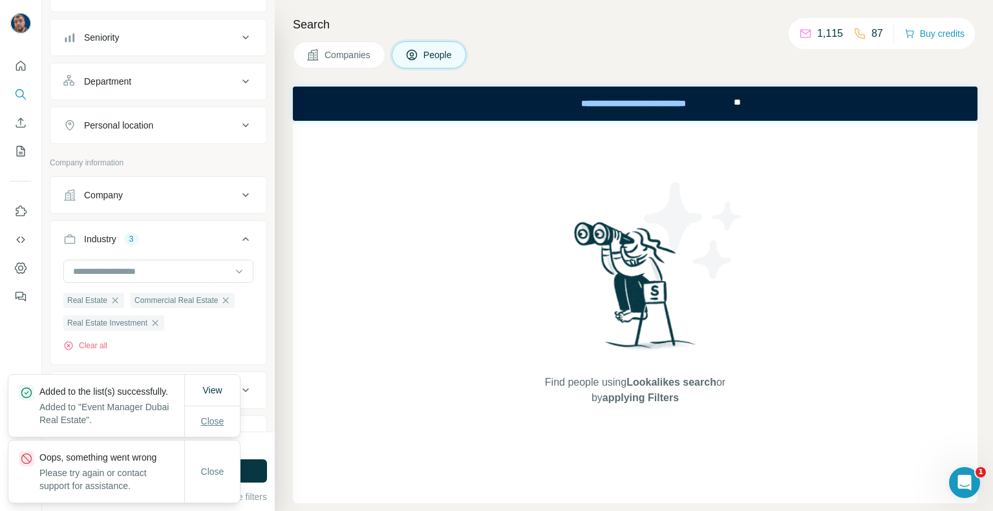
click at [211, 422] on span "Close" at bounding box center [212, 421] width 23 height 13
click at [202, 477] on span "Close" at bounding box center [212, 471] width 23 height 13
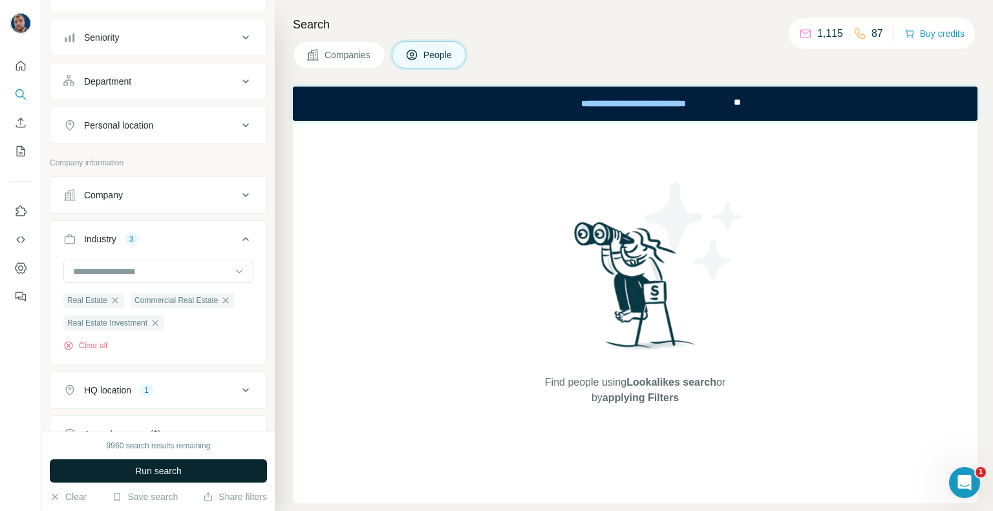
click at [178, 470] on span "Run search" at bounding box center [158, 471] width 47 height 13
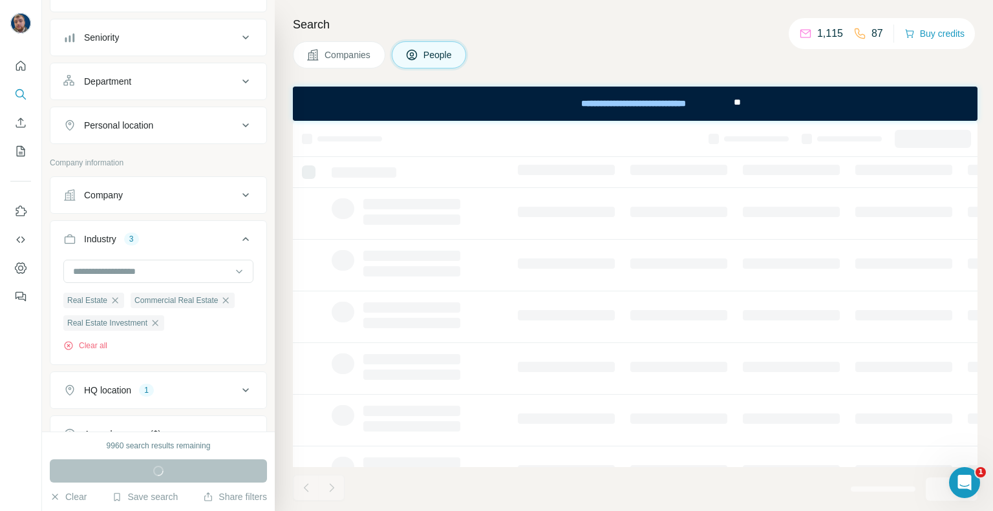
click at [664, 49] on div "Companies People" at bounding box center [635, 54] width 685 height 27
click at [18, 145] on icon "My lists" at bounding box center [20, 151] width 13 height 13
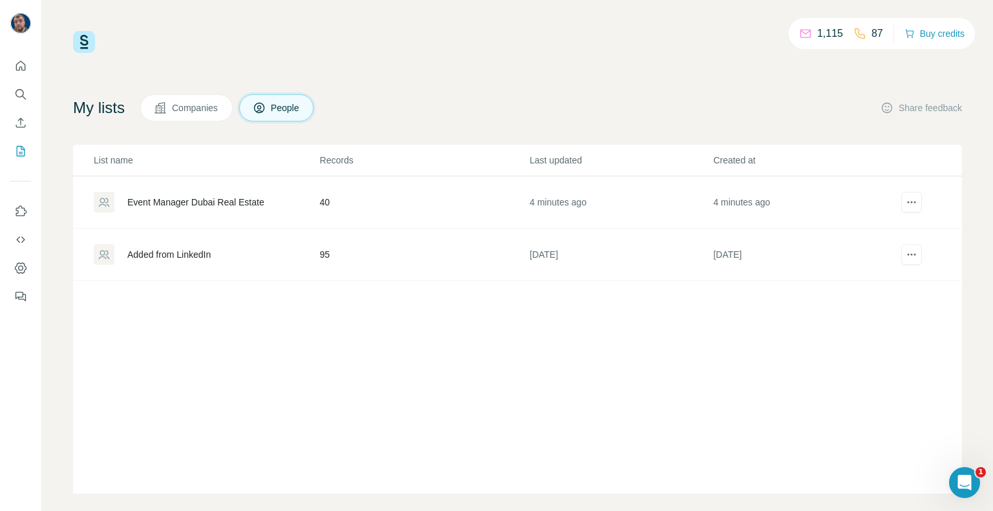
click at [219, 200] on div "Event Manager Dubai Real Estate" at bounding box center [195, 202] width 137 height 13
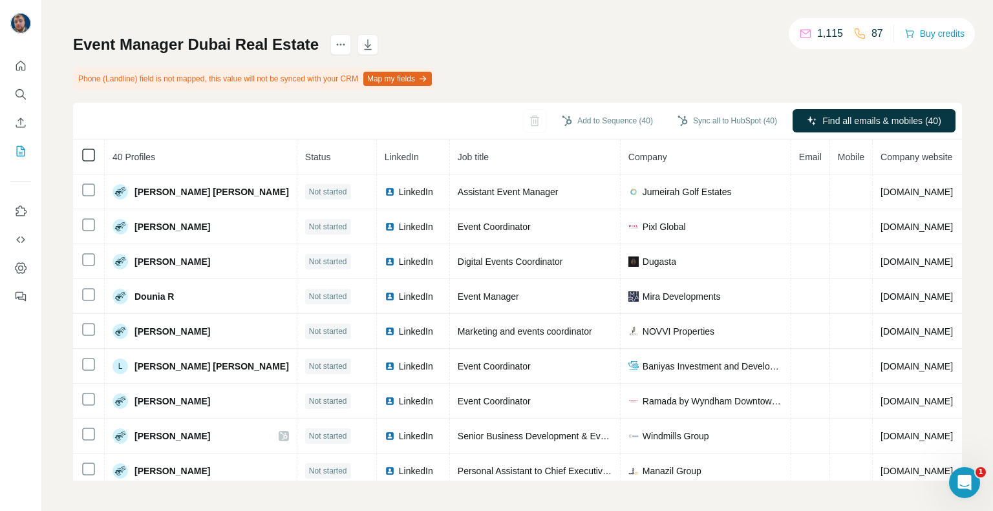
click at [95, 149] on icon at bounding box center [89, 155] width 16 height 16
click at [538, 63] on div "Event Manager Dubai Real Estate Phone (Landline) field is not mapped, this valu…" at bounding box center [517, 257] width 889 height 447
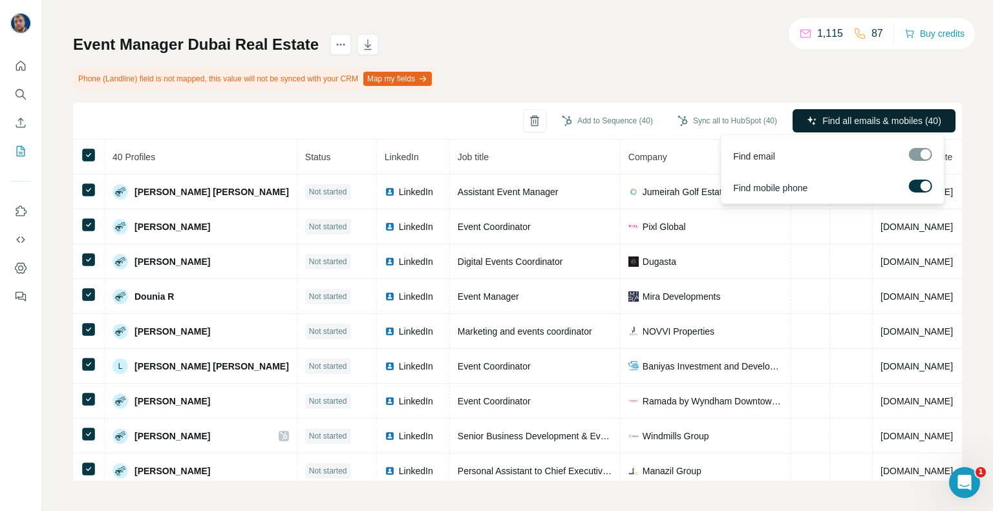
click at [872, 121] on span "Find all emails & mobiles (40)" at bounding box center [881, 120] width 119 height 13
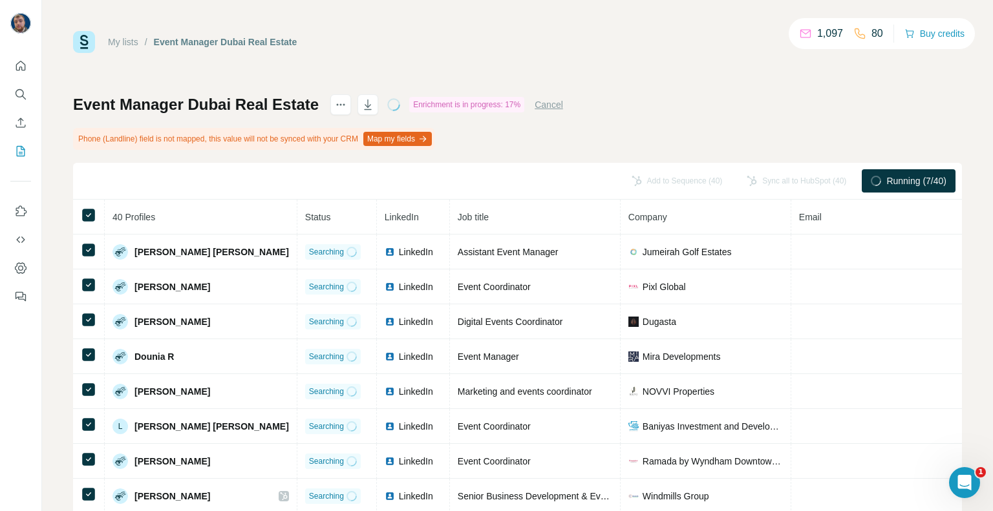
drag, startPoint x: 562, startPoint y: 237, endPoint x: 573, endPoint y: 142, distance: 95.6
click at [573, 142] on div "Event Manager Dubai Real Estate Enrichment is in progress: 17% Cancel Phone (La…" at bounding box center [517, 317] width 889 height 447
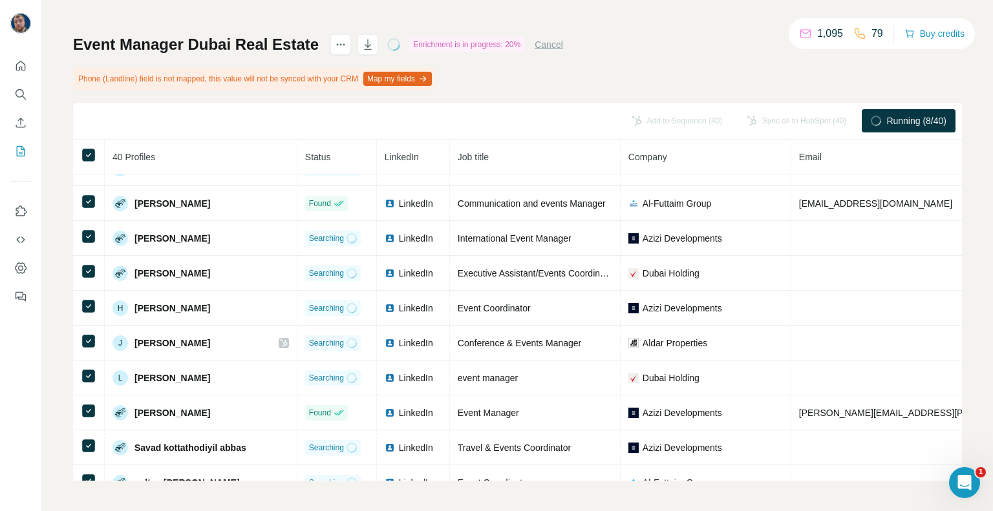
scroll to position [1086, 0]
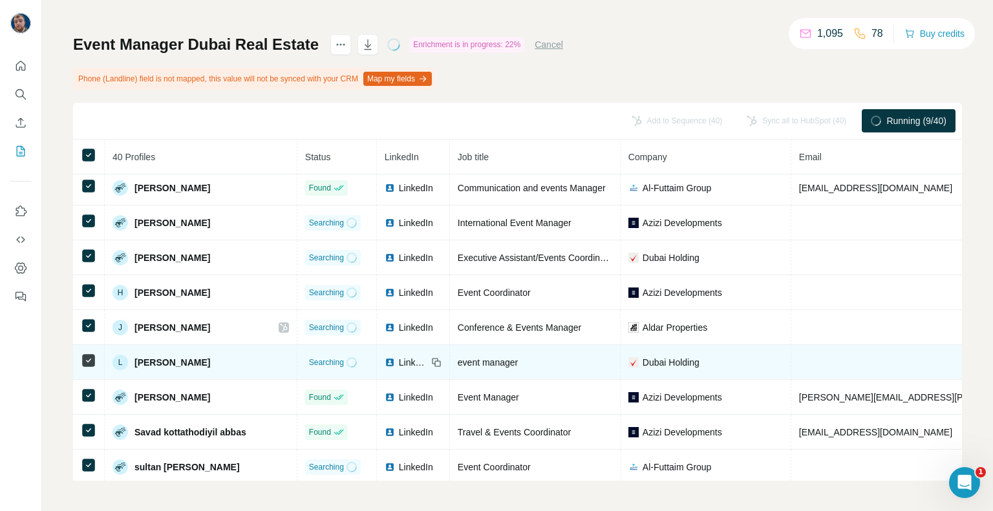
click at [149, 356] on span "[PERSON_NAME]" at bounding box center [172, 362] width 76 height 13
click at [155, 356] on span "[PERSON_NAME]" at bounding box center [172, 362] width 76 height 13
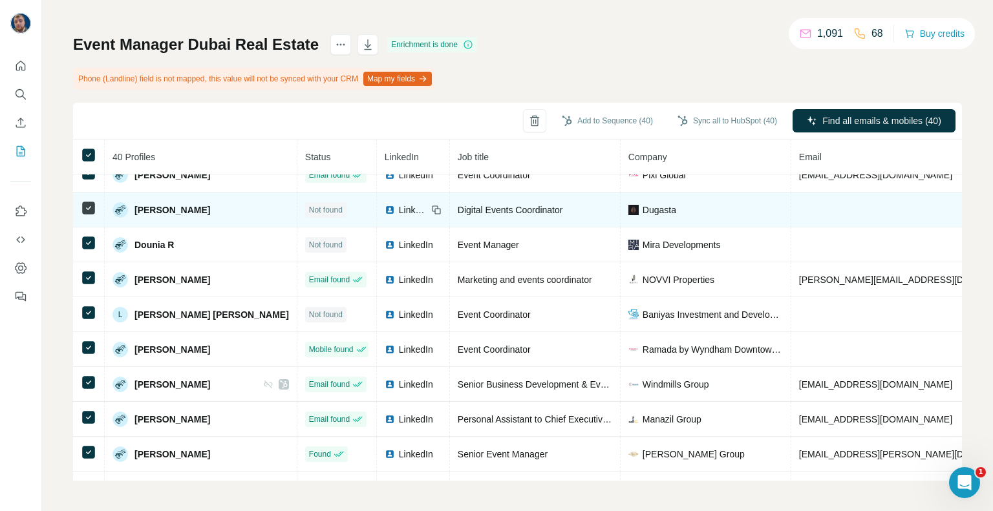
scroll to position [0, 0]
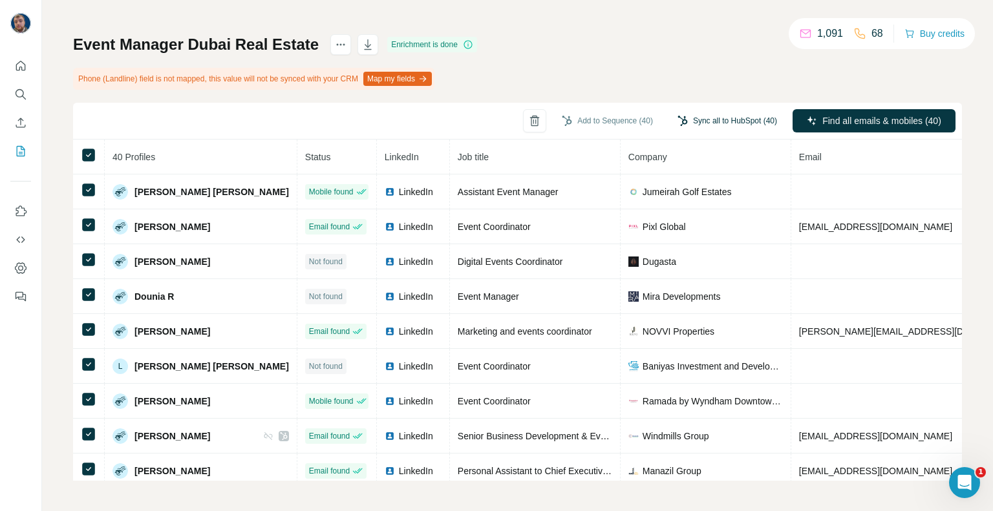
click at [721, 124] on button "Sync all to HubSpot (40)" at bounding box center [727, 120] width 118 height 19
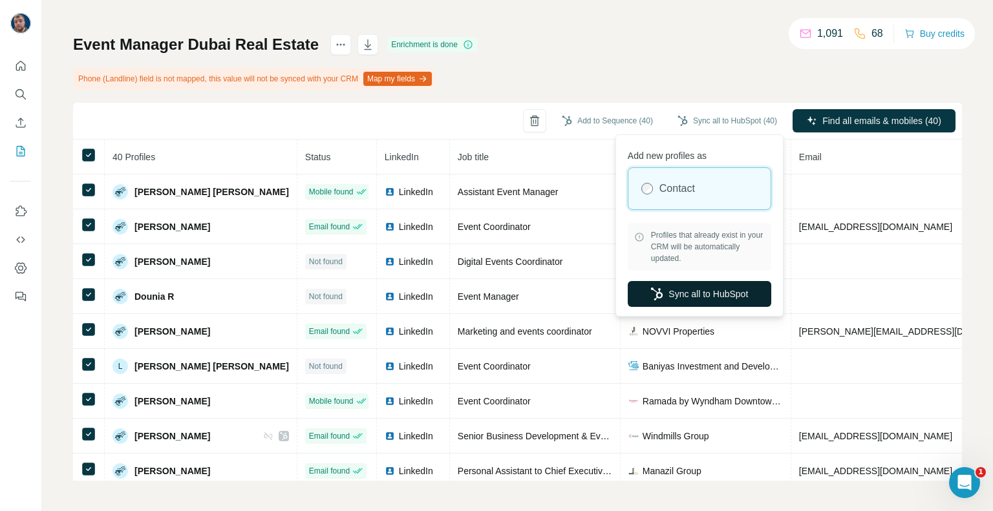
click at [664, 294] on button "Sync all to HubSpot" at bounding box center [700, 294] width 144 height 26
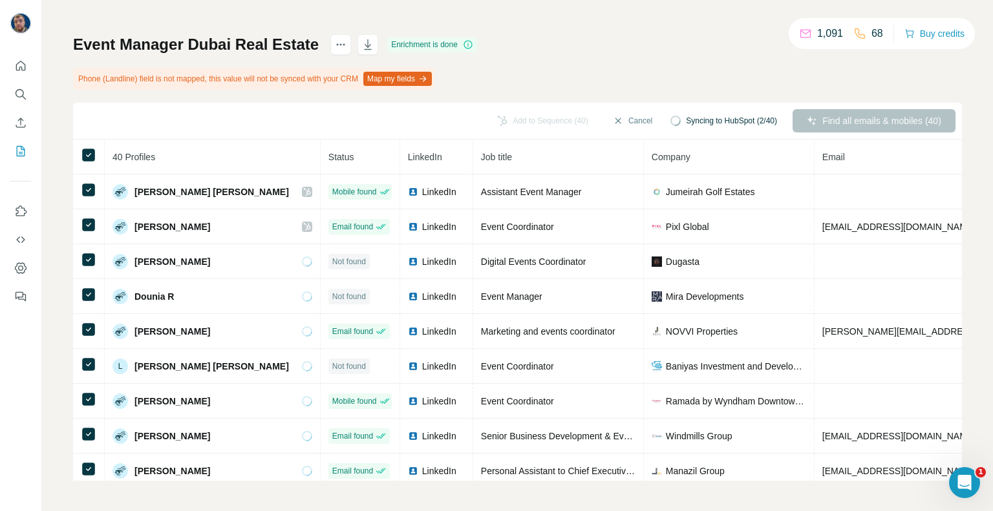
click at [694, 38] on div "Event Manager Dubai Real Estate Enrichment is done Phone (Landline) field is no…" at bounding box center [517, 257] width 889 height 447
click at [597, 37] on div "Event Manager Dubai Real Estate Enrichment is done Phone (Landline) field is no…" at bounding box center [517, 257] width 889 height 447
click at [590, 34] on div "Event Manager Dubai Real Estate Enrichment is done Phone (Landline) field is no…" at bounding box center [517, 257] width 889 height 447
click at [277, 126] on div "Add to Sequence (40) Cancel Syncing to HubSpot (27/40) Find all emails & mobile…" at bounding box center [517, 121] width 889 height 37
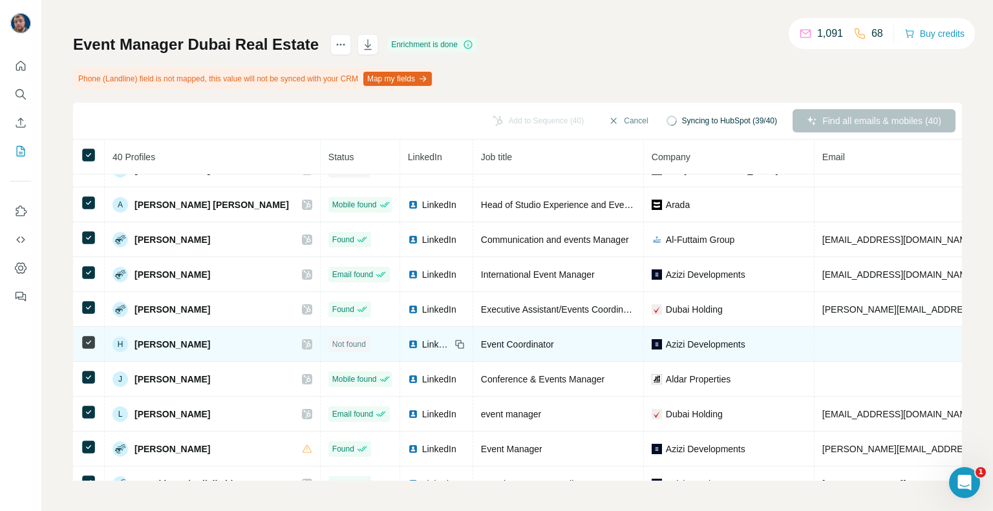
scroll to position [1086, 0]
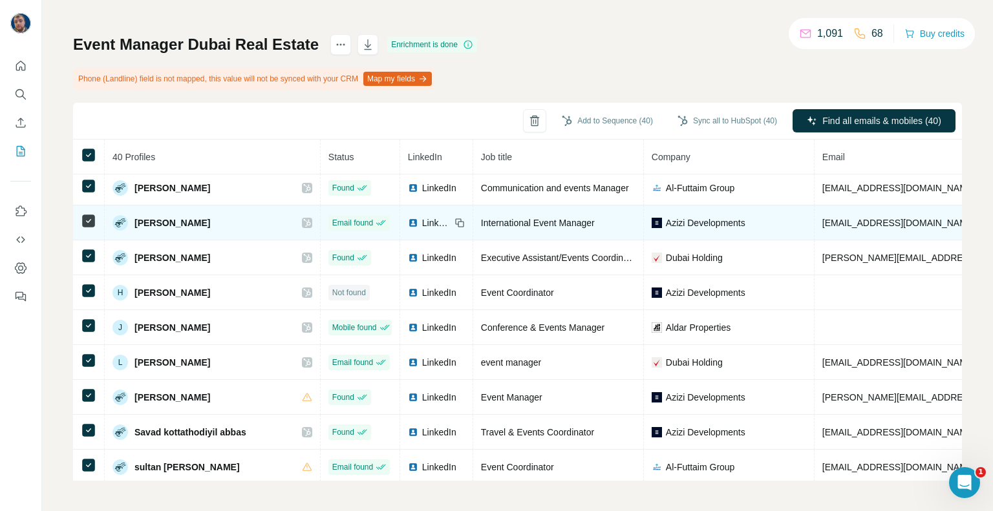
click at [303, 218] on icon at bounding box center [307, 223] width 8 height 10
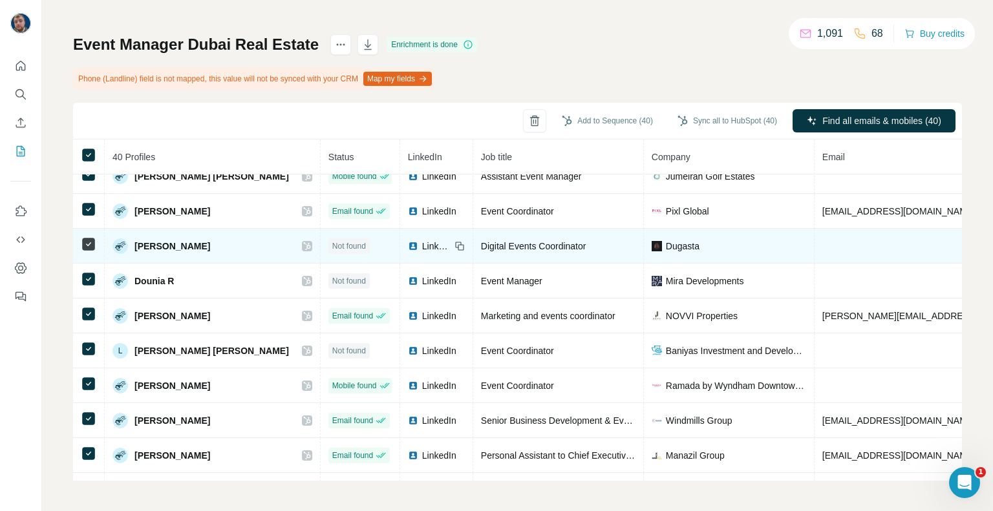
scroll to position [0, 0]
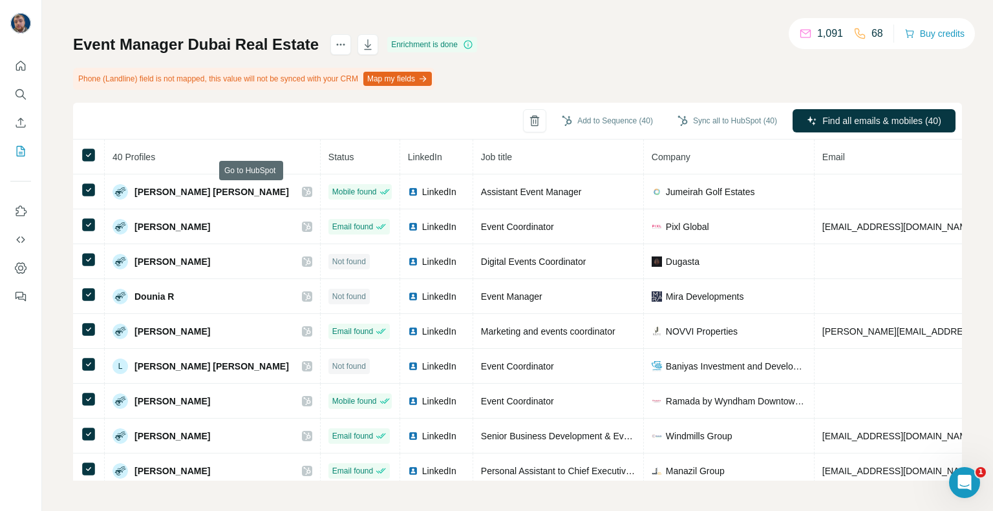
drag, startPoint x: 250, startPoint y: 188, endPoint x: 255, endPoint y: 139, distance: 49.4
click at [255, 139] on div "Add to Sequence (40) Sync all to HubSpot (40) Find all emails & mobiles (40) 40…" at bounding box center [517, 292] width 889 height 378
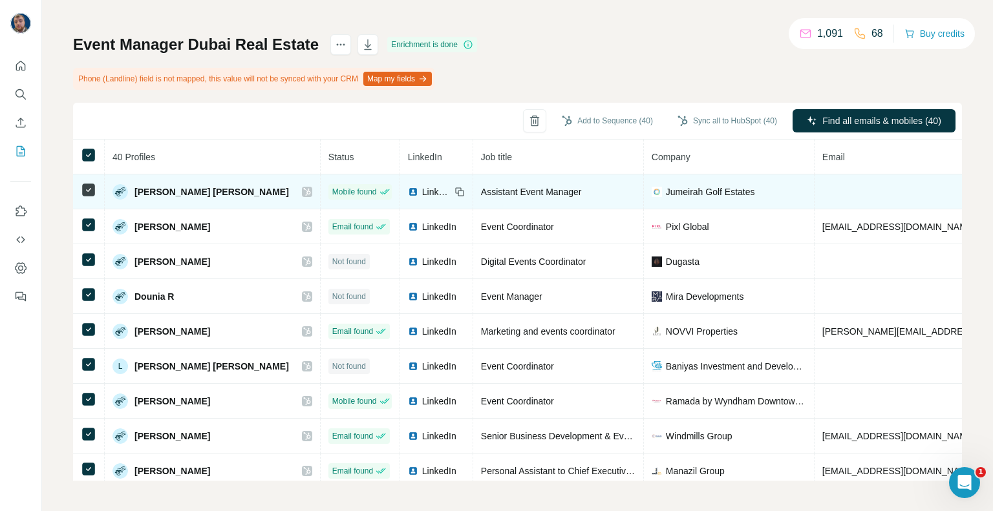
click at [303, 189] on icon at bounding box center [307, 192] width 8 height 10
